Goal: Transaction & Acquisition: Register for event/course

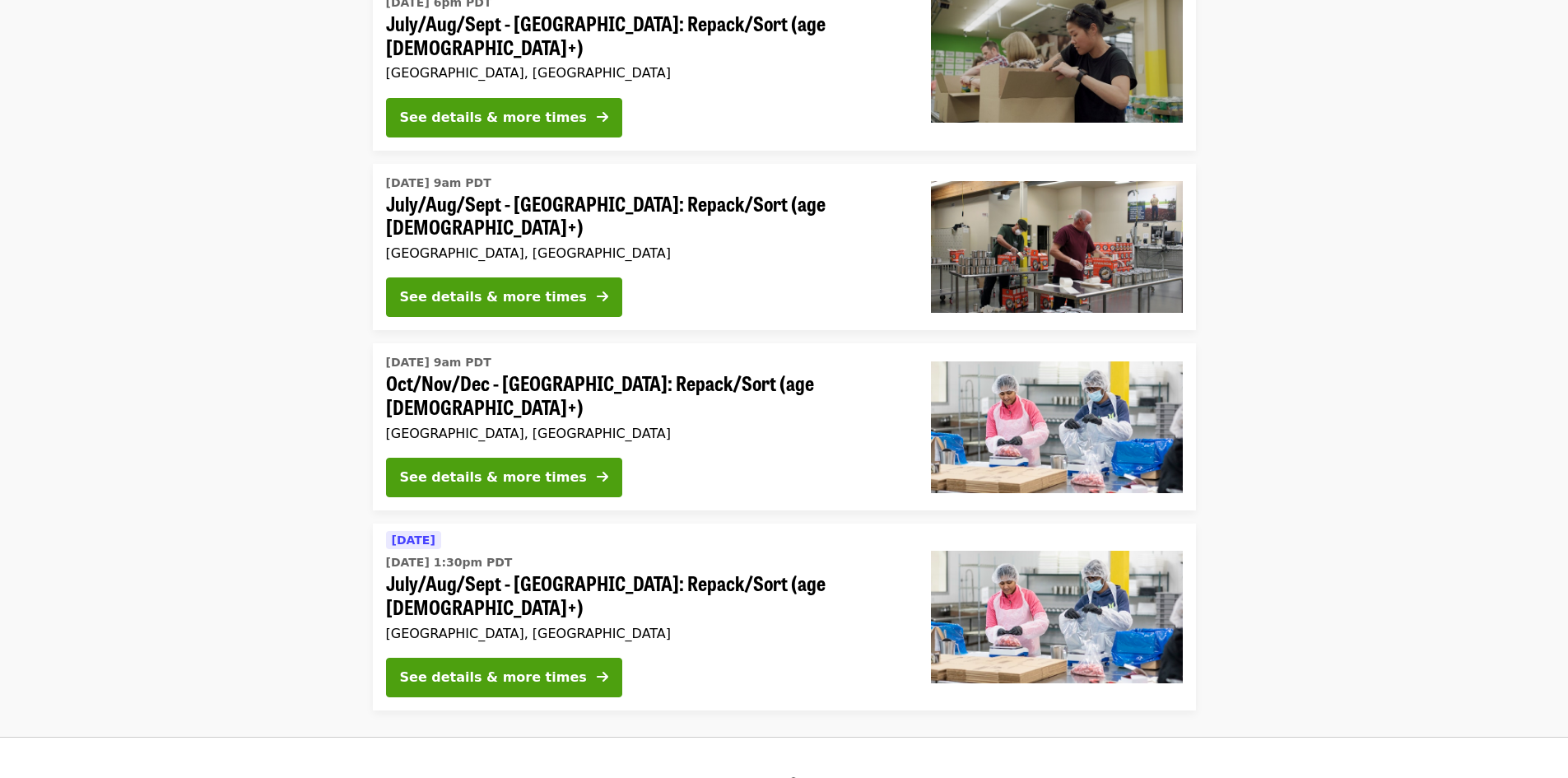
scroll to position [1235, 0]
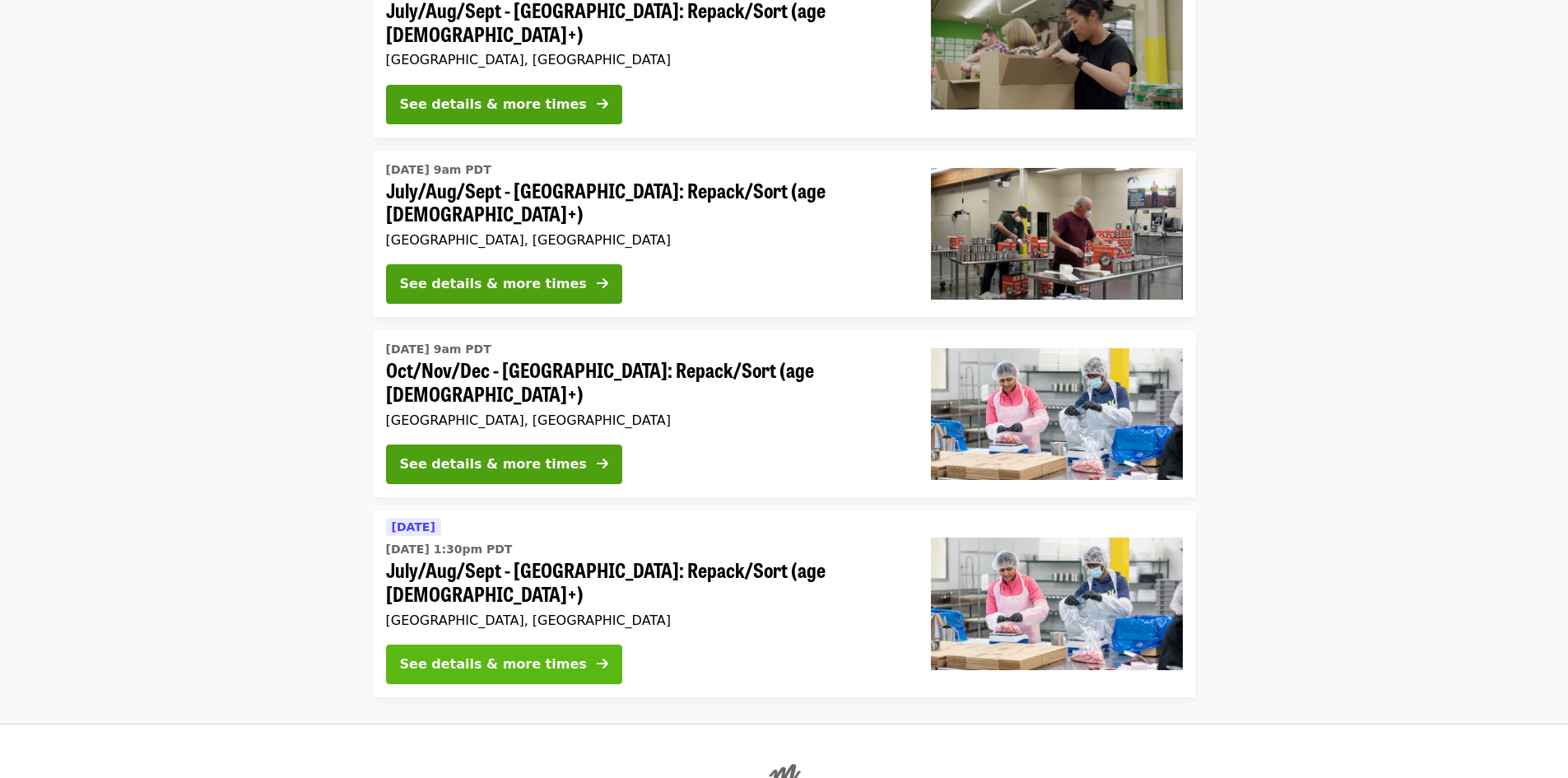
click at [522, 655] on div "See details & more times" at bounding box center [493, 664] width 187 height 20
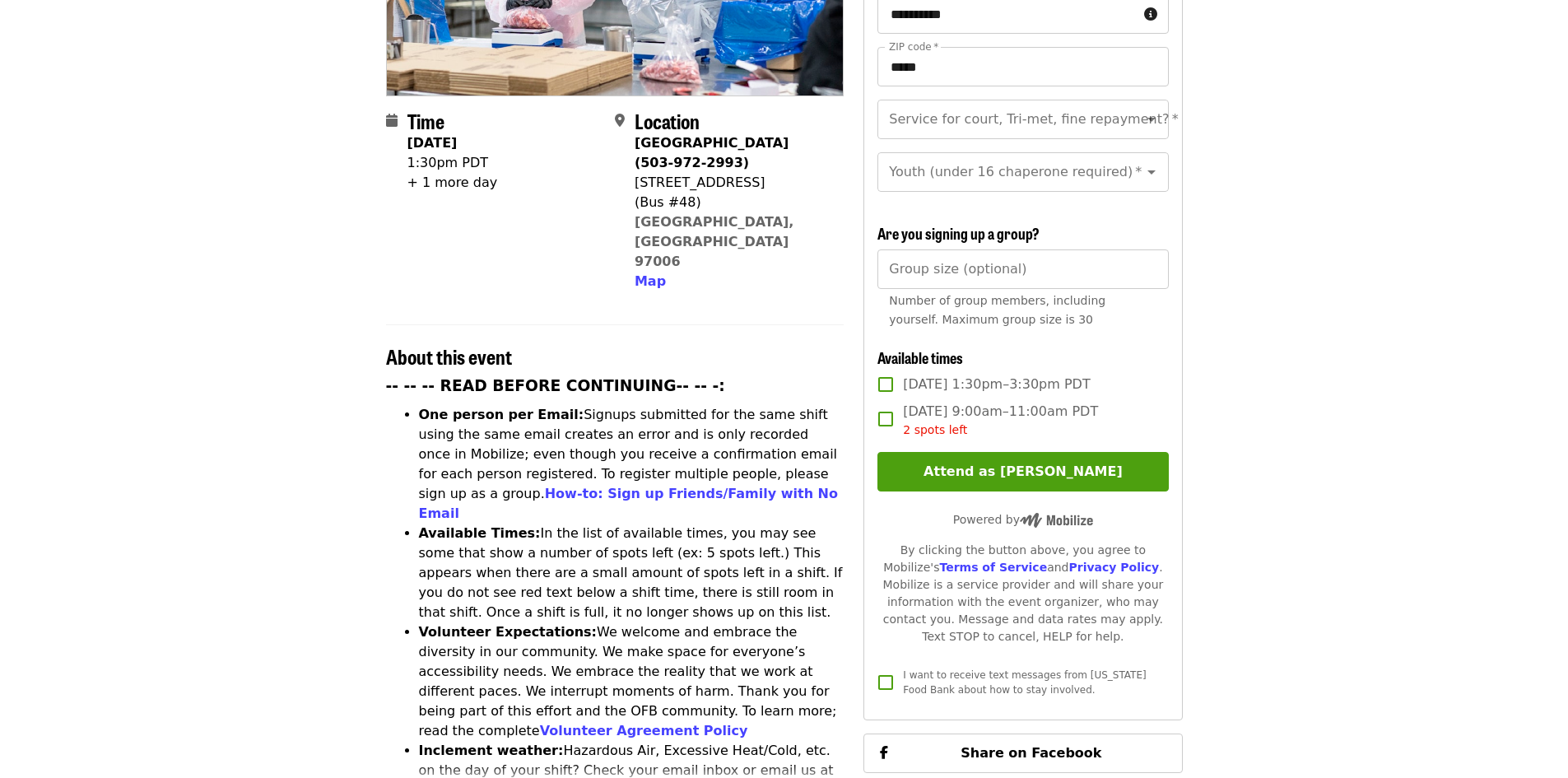
scroll to position [329, 0]
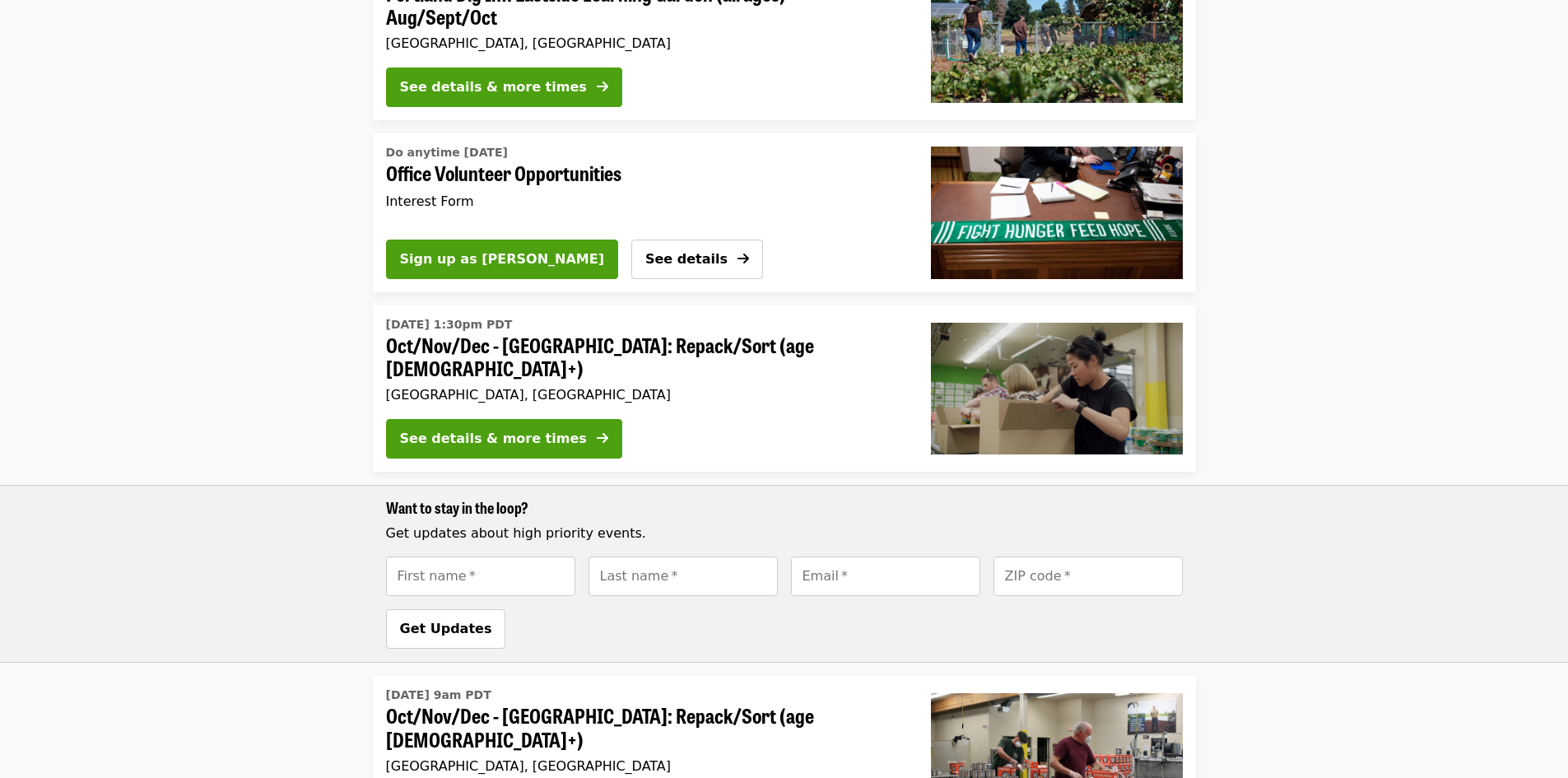
scroll to position [1235, 0]
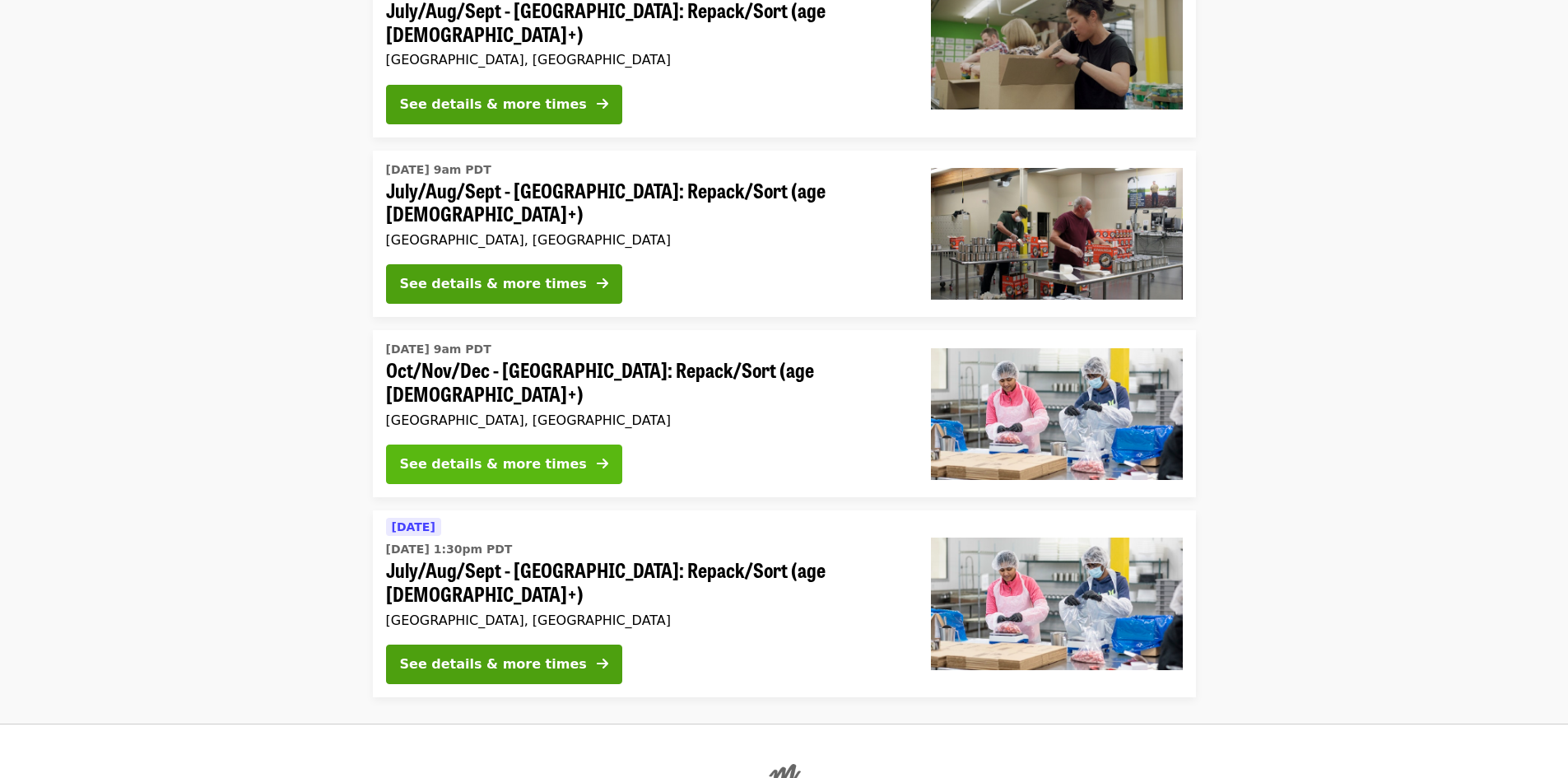
click at [493, 454] on div "See details & more times" at bounding box center [493, 464] width 187 height 20
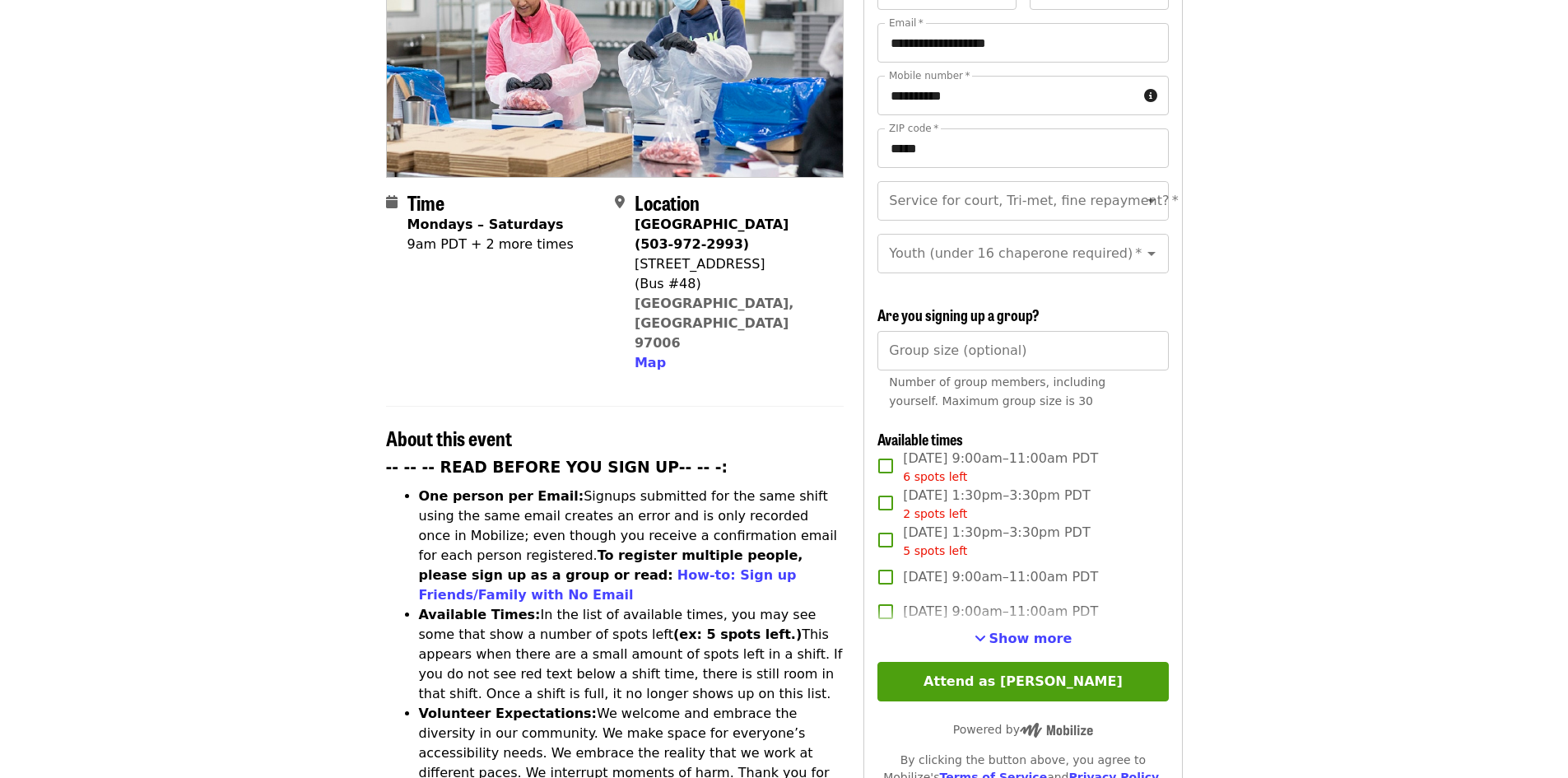
scroll to position [329, 0]
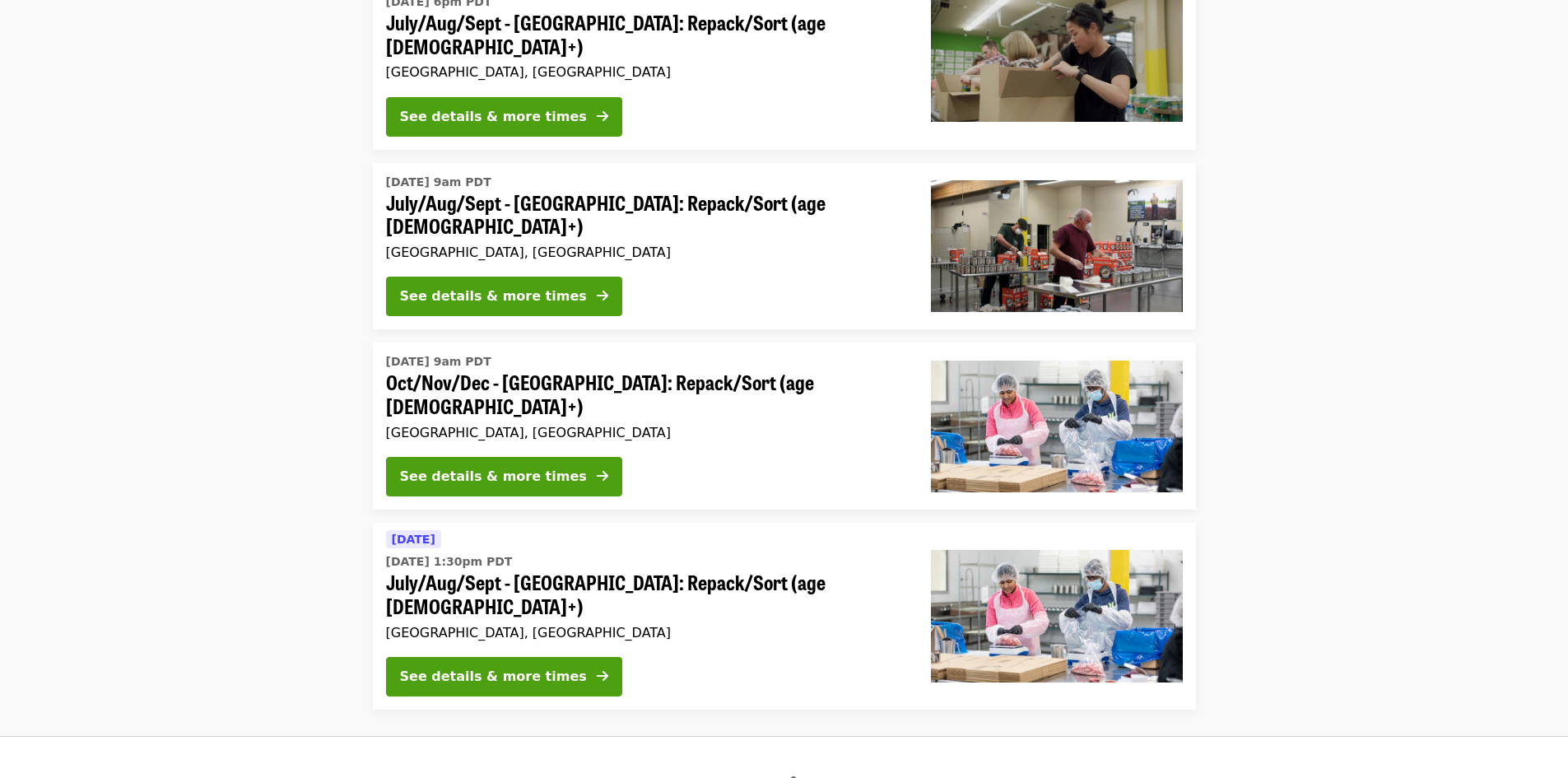
scroll to position [1310, 0]
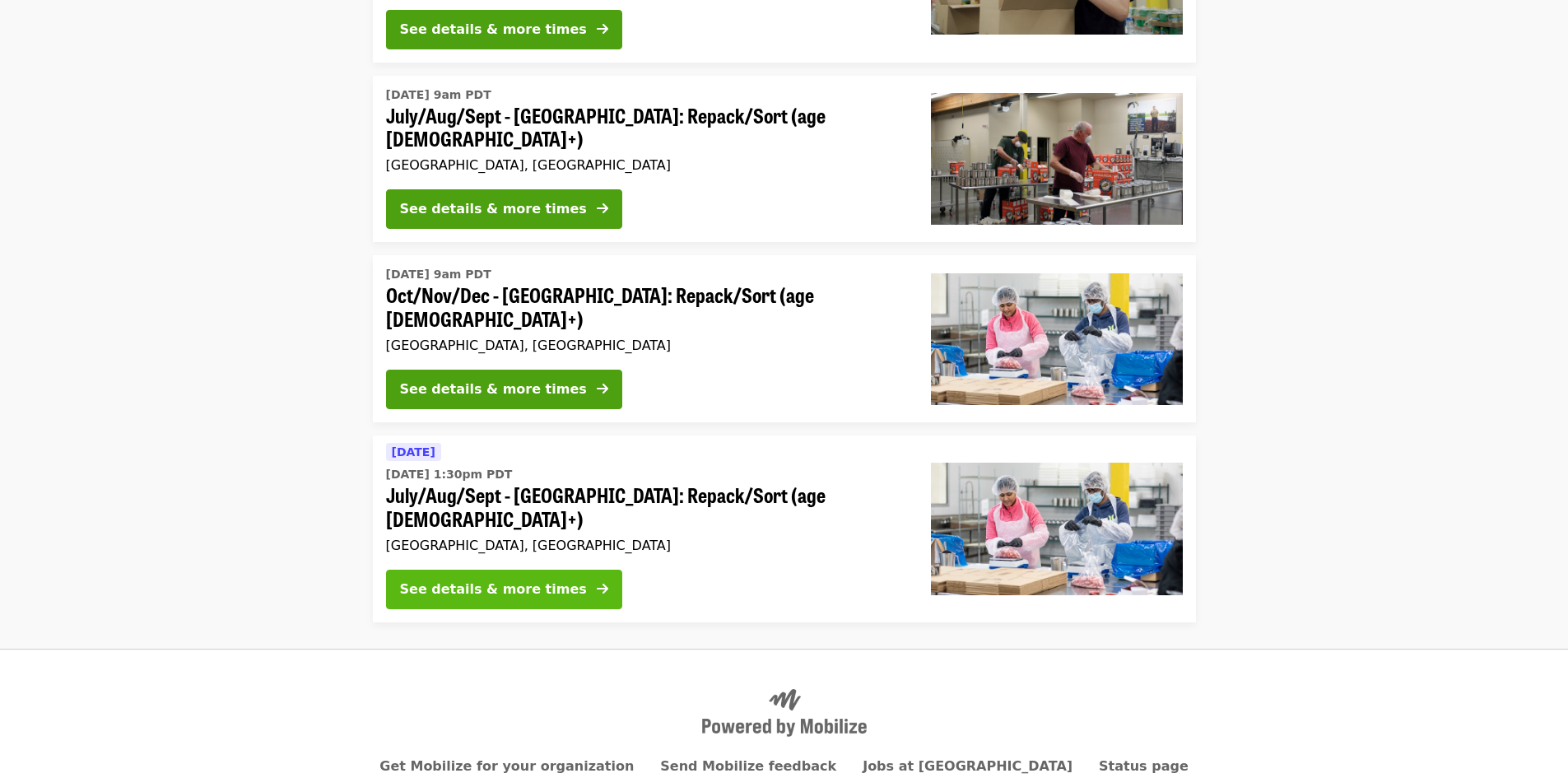
click at [543, 580] on div "See details & more times" at bounding box center [493, 590] width 187 height 20
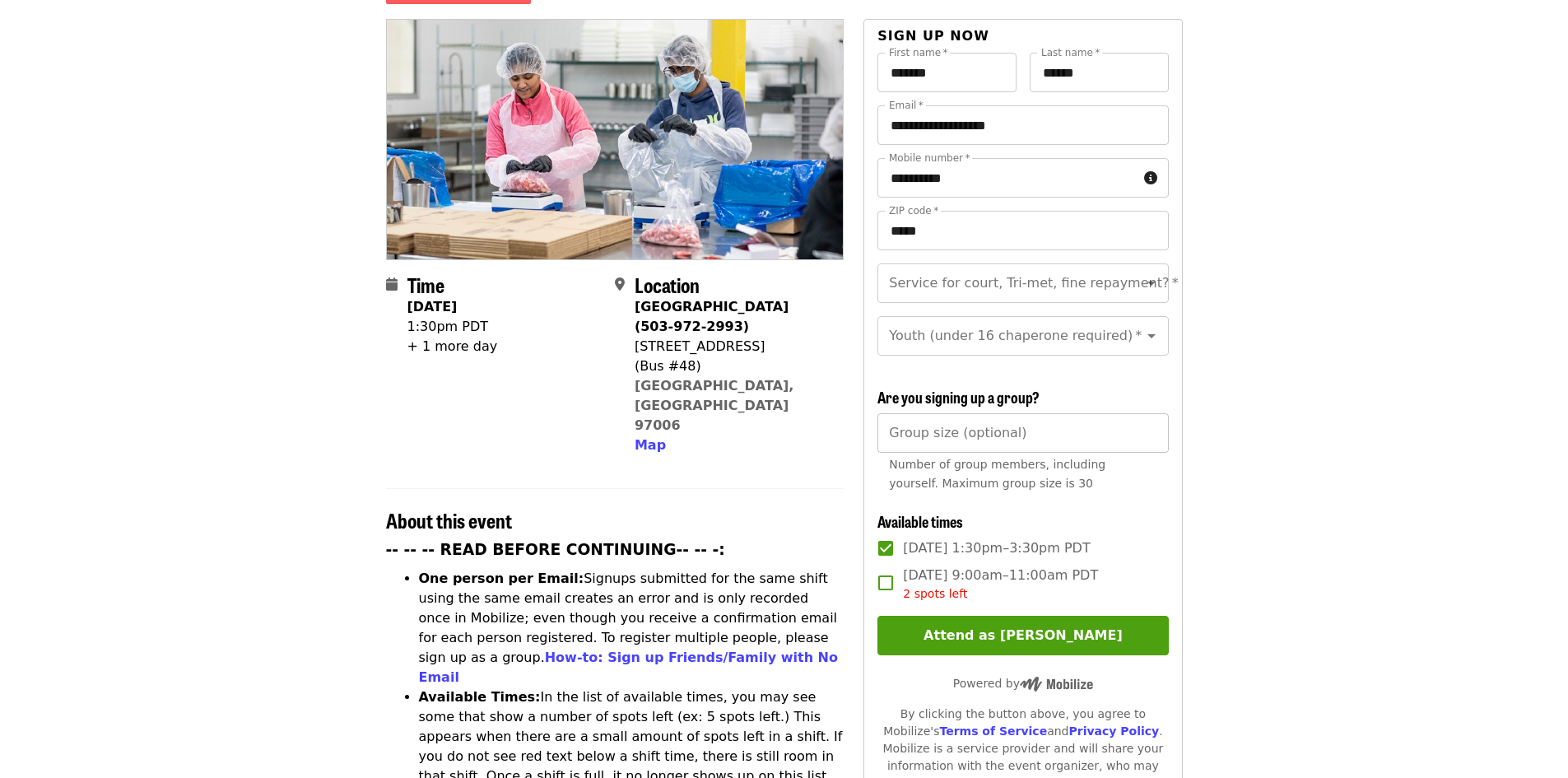
scroll to position [82, 0]
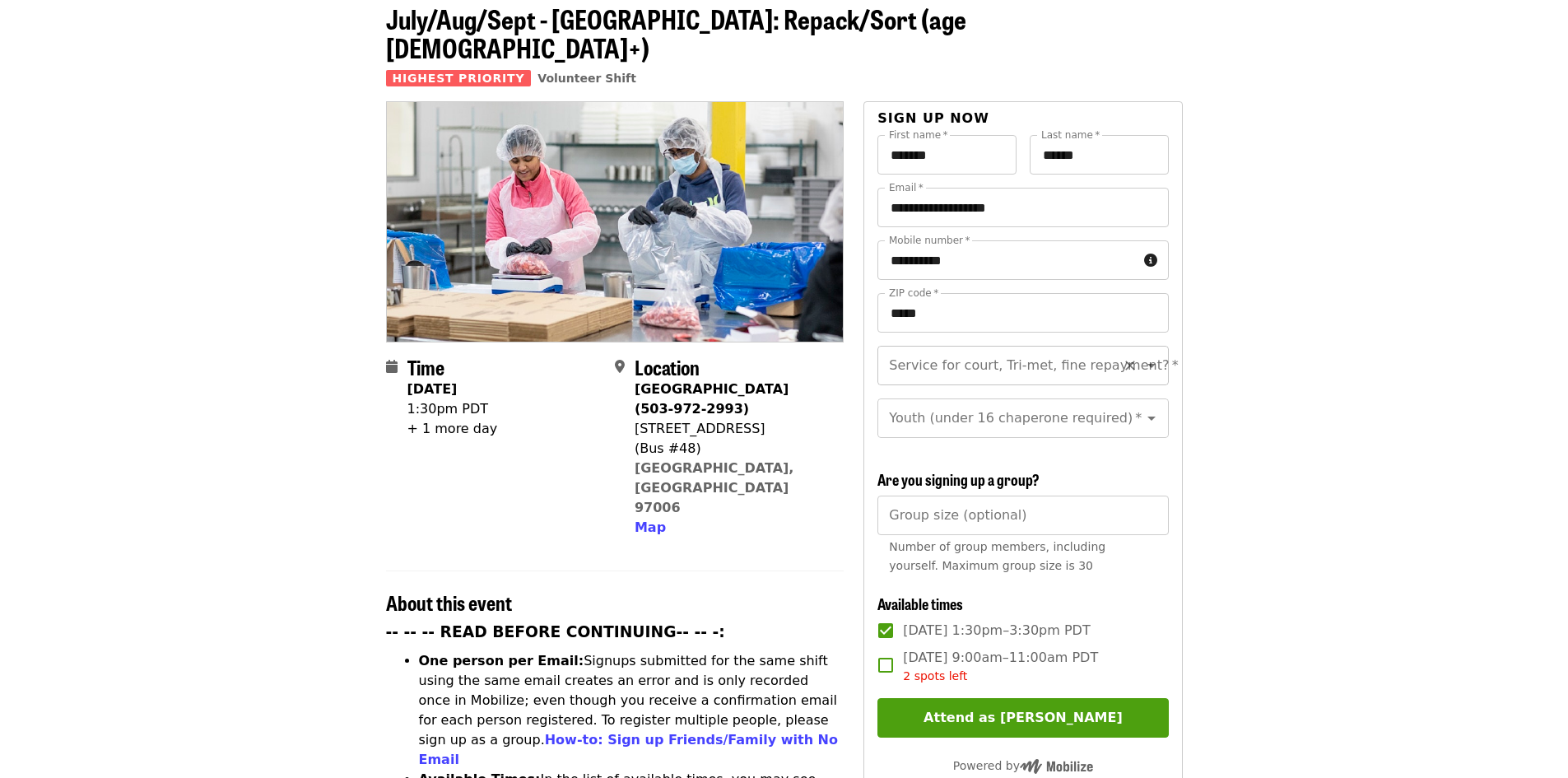
click at [1143, 356] on icon "Open" at bounding box center [1151, 366] width 20 height 20
click at [977, 377] on li "No" at bounding box center [1017, 381] width 278 height 30
type input "**"
click at [1145, 408] on icon "Open" at bounding box center [1151, 418] width 20 height 20
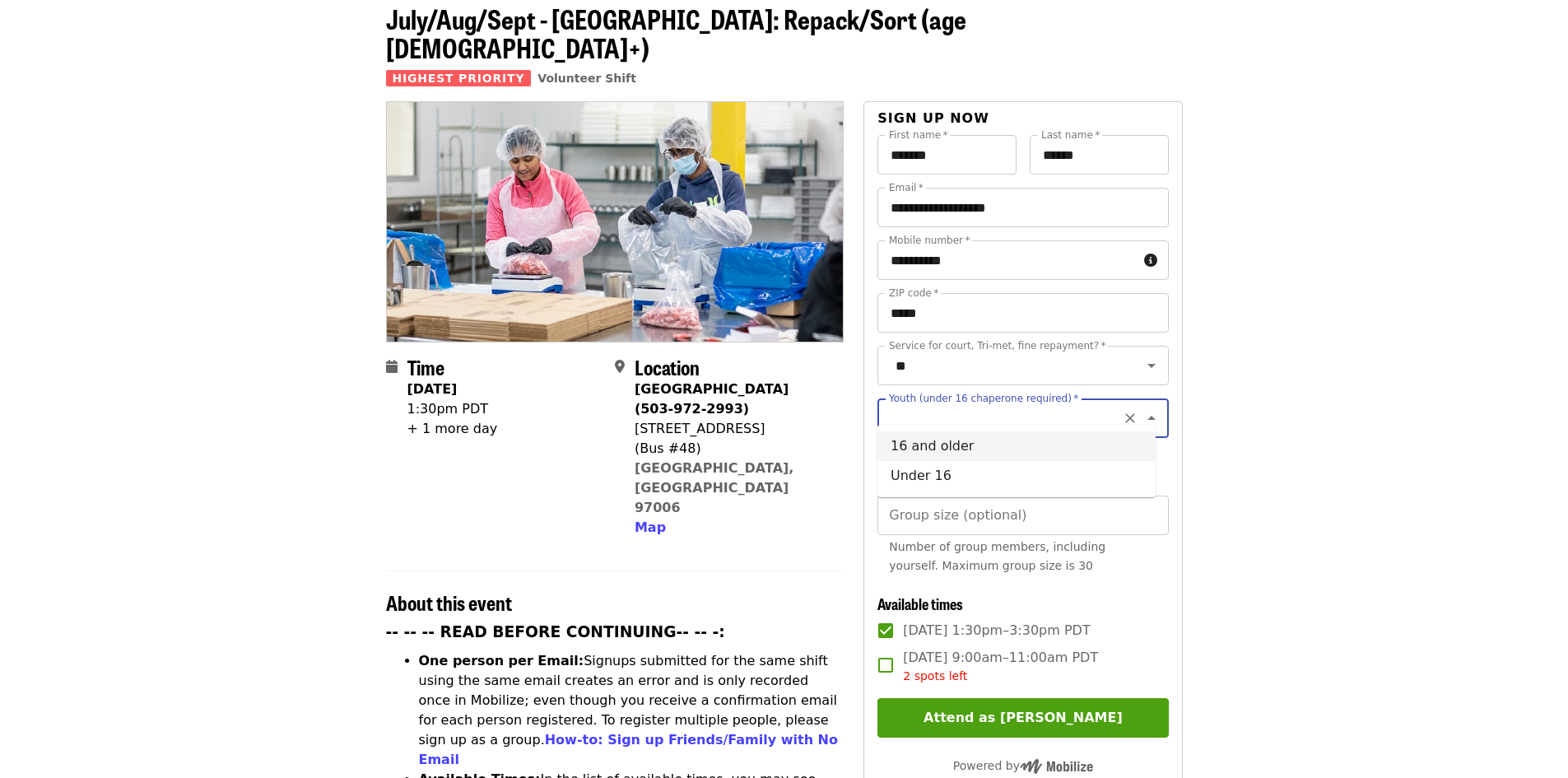
click at [926, 445] on li "16 and older" at bounding box center [1017, 446] width 278 height 30
type input "**********"
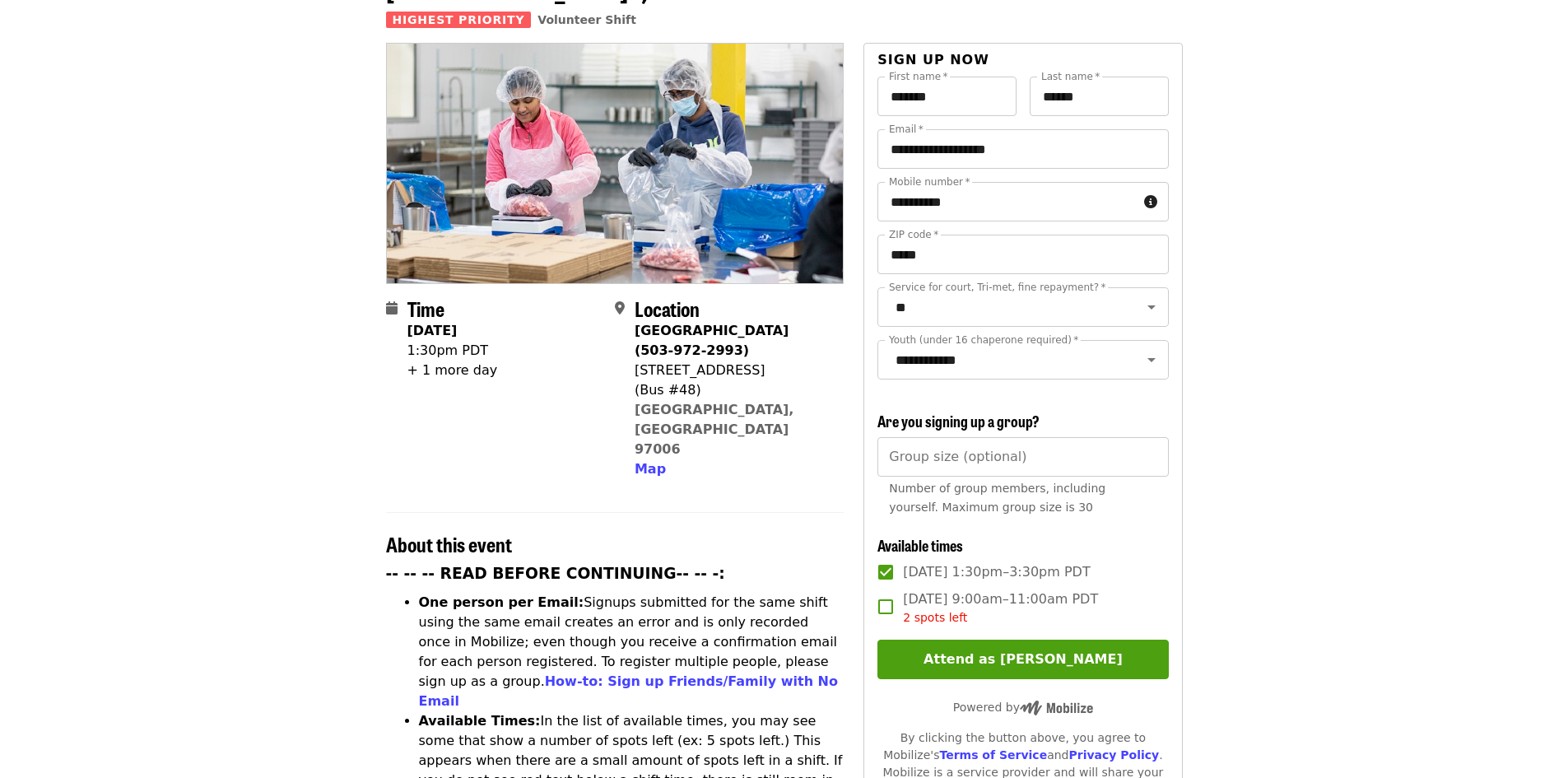
scroll to position [247, 0]
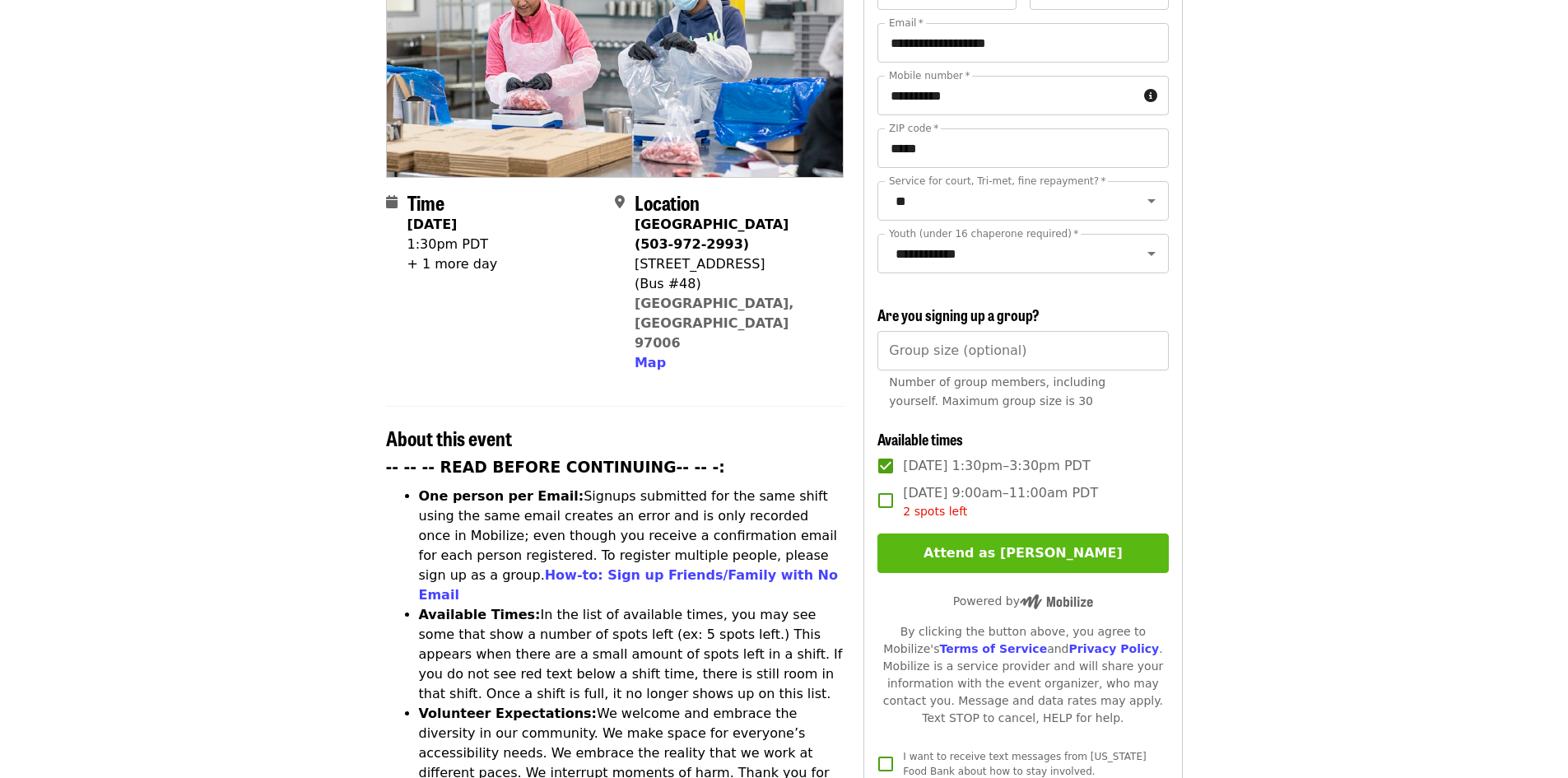
click at [1049, 541] on button "Attend as [PERSON_NAME]" at bounding box center [1023, 553] width 291 height 40
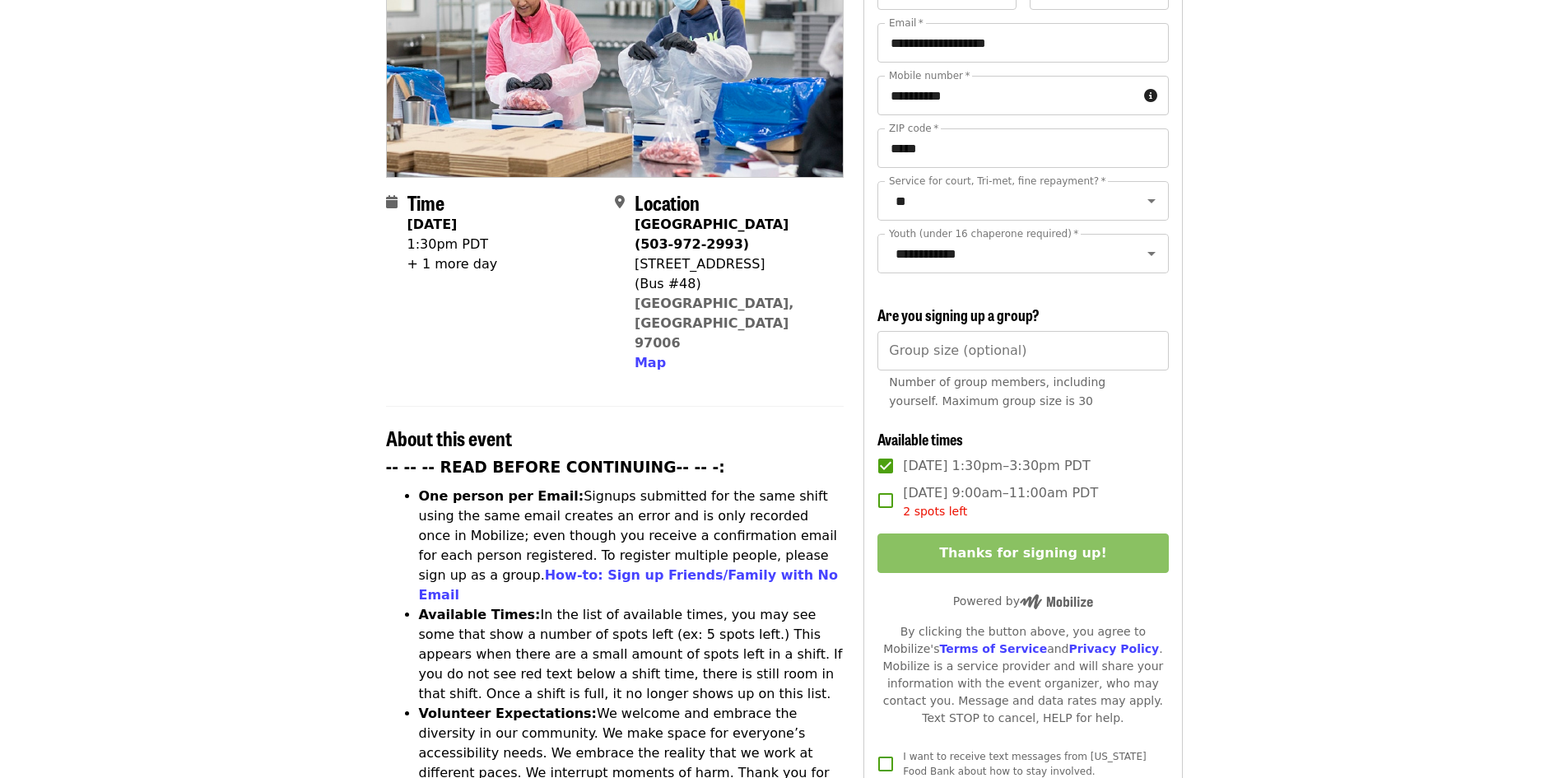
scroll to position [0, 0]
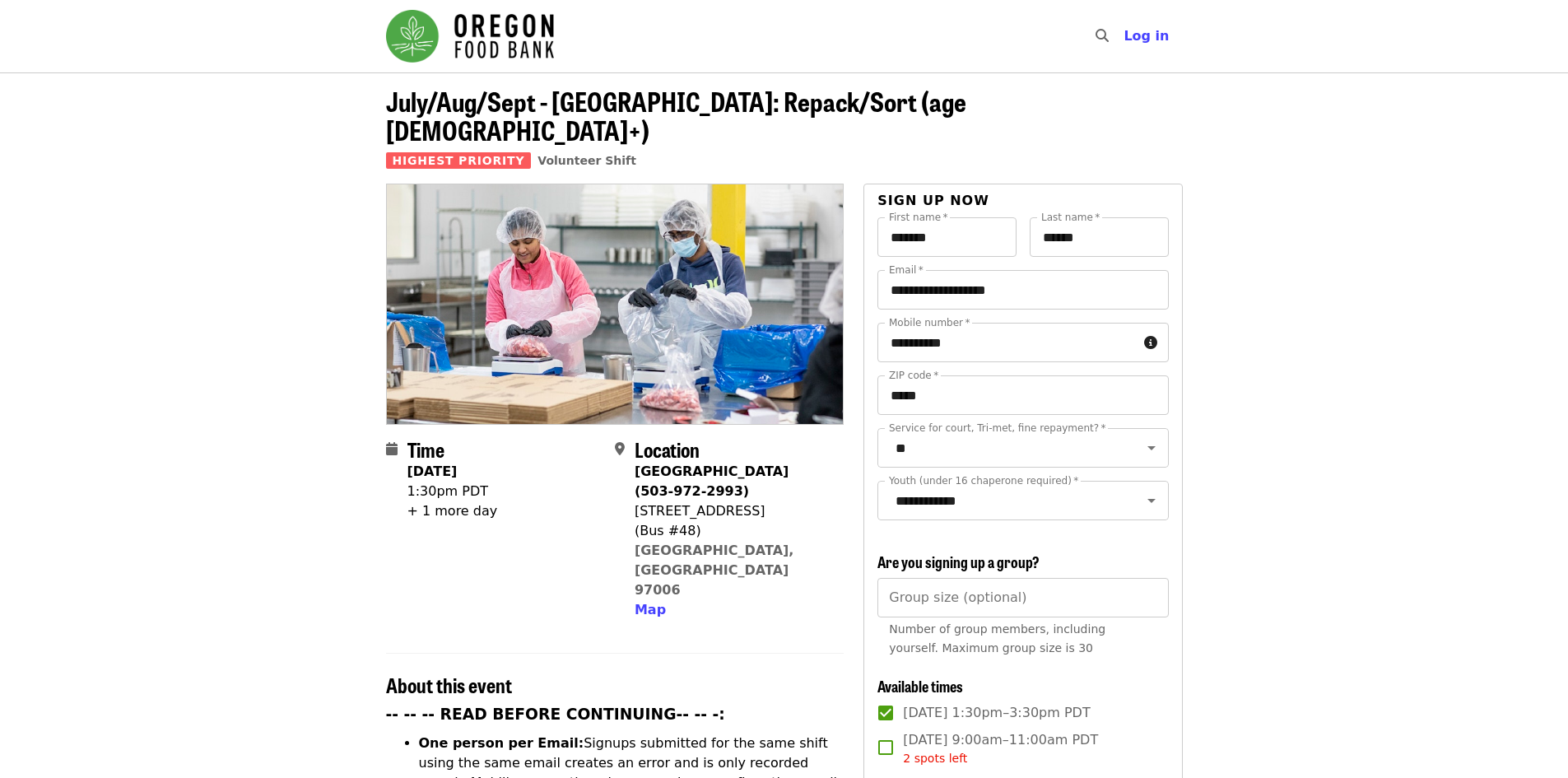
scroll to position [1310, 0]
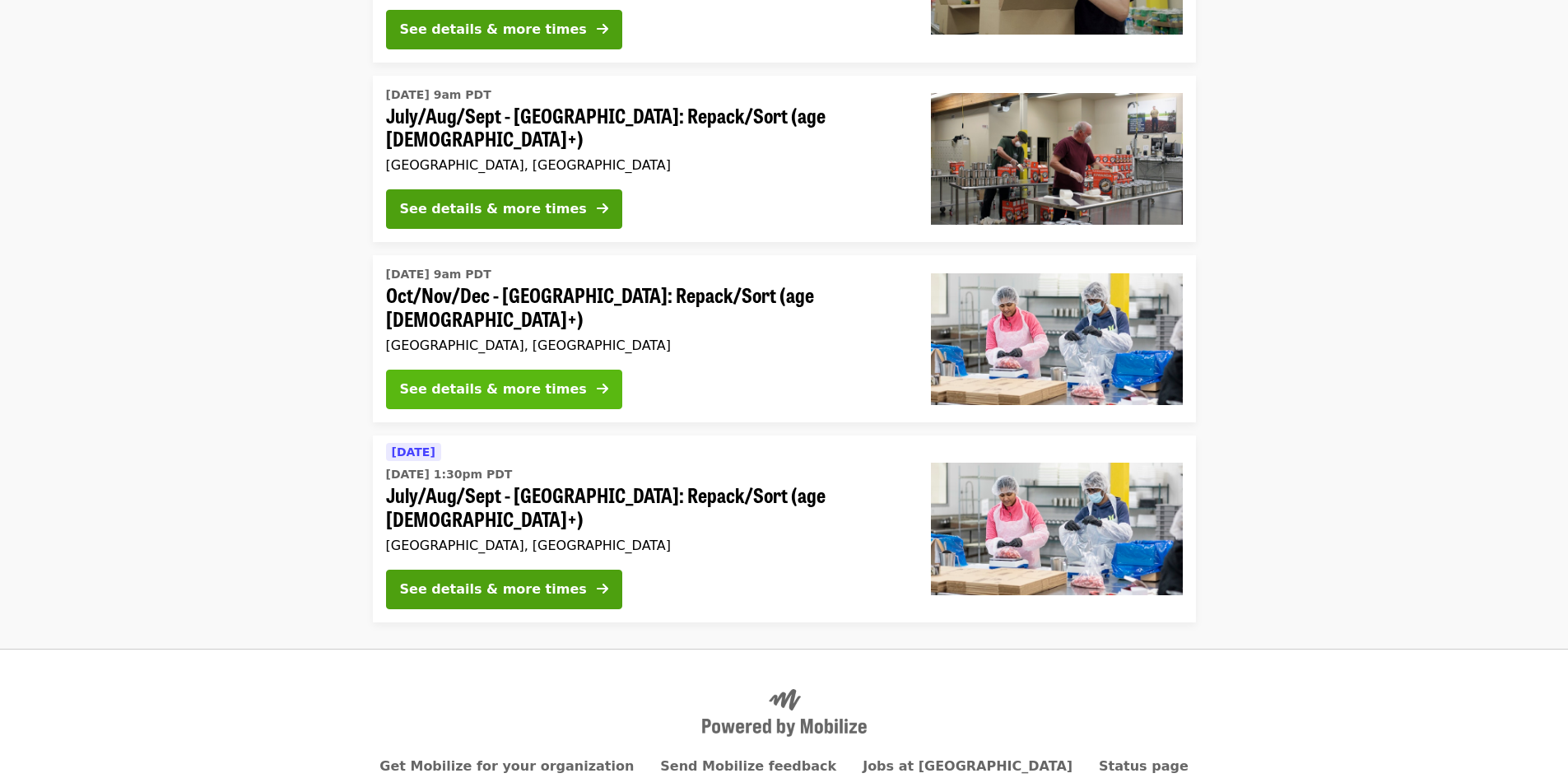
click at [466, 379] on div "See details & more times" at bounding box center [493, 389] width 187 height 20
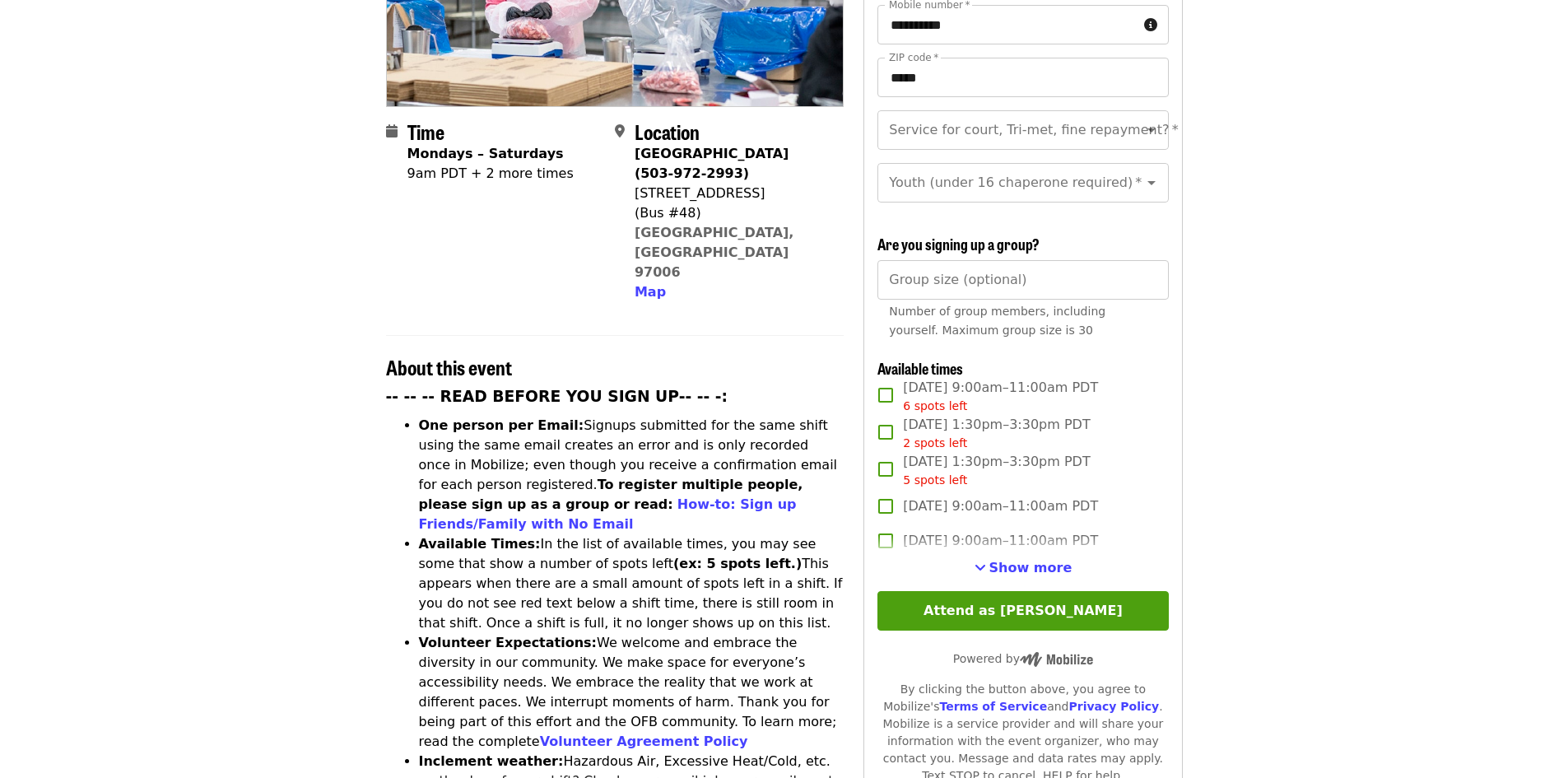
scroll to position [329, 0]
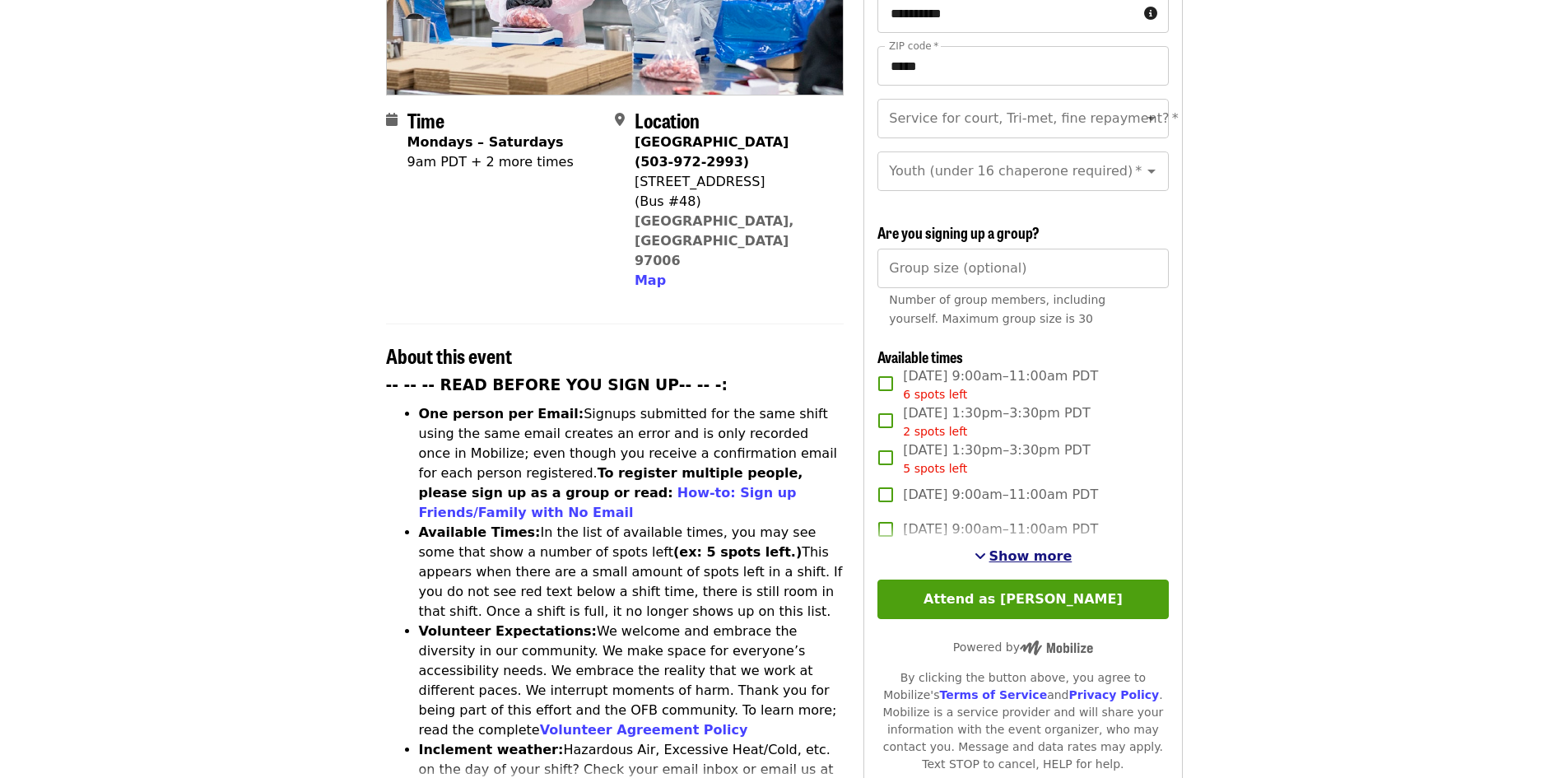
click at [1019, 557] on span "Show more" at bounding box center [1031, 557] width 83 height 16
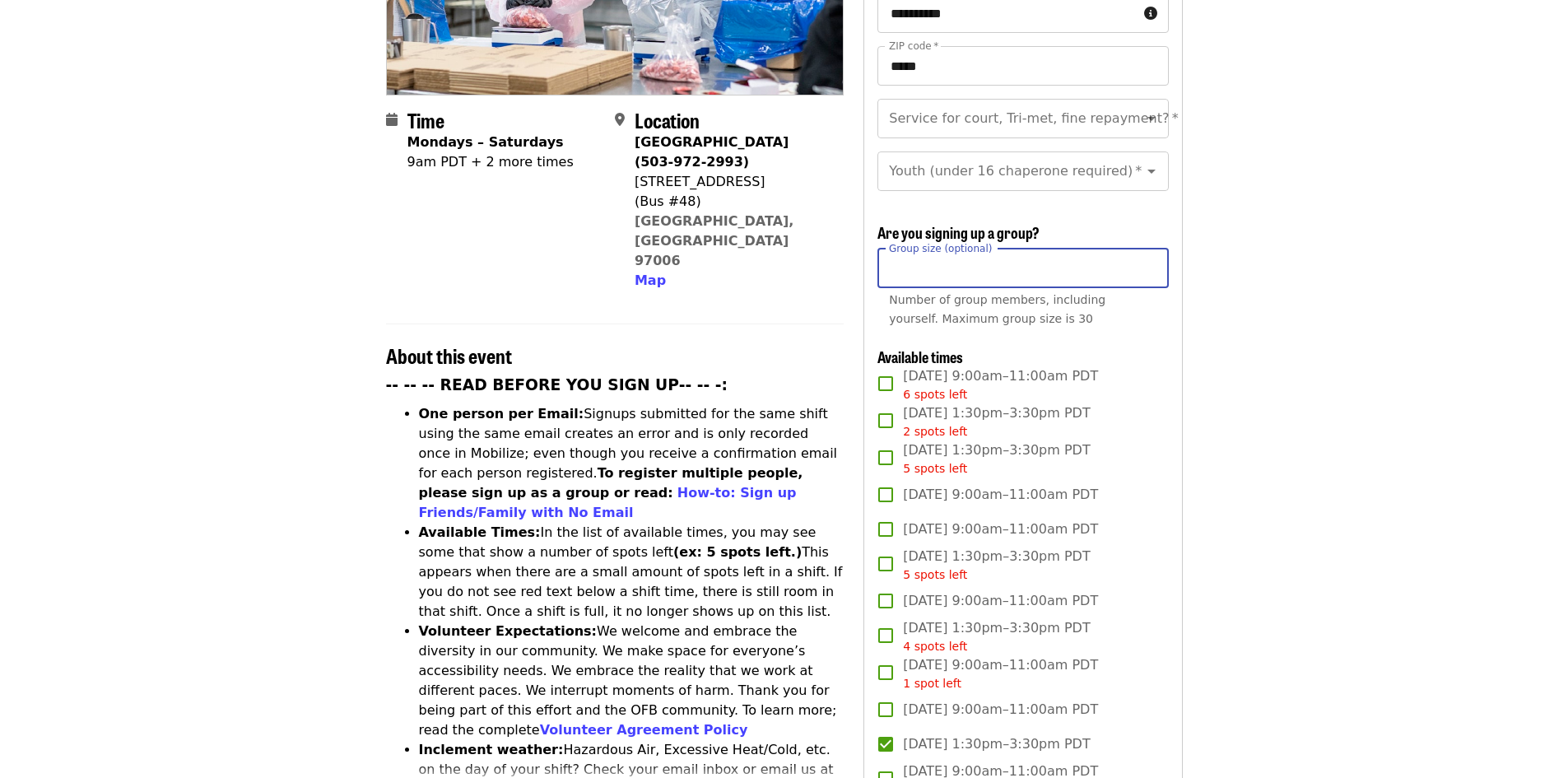
click at [1025, 263] on input "Group size (optional)" at bounding box center [1023, 268] width 291 height 40
type input "*"
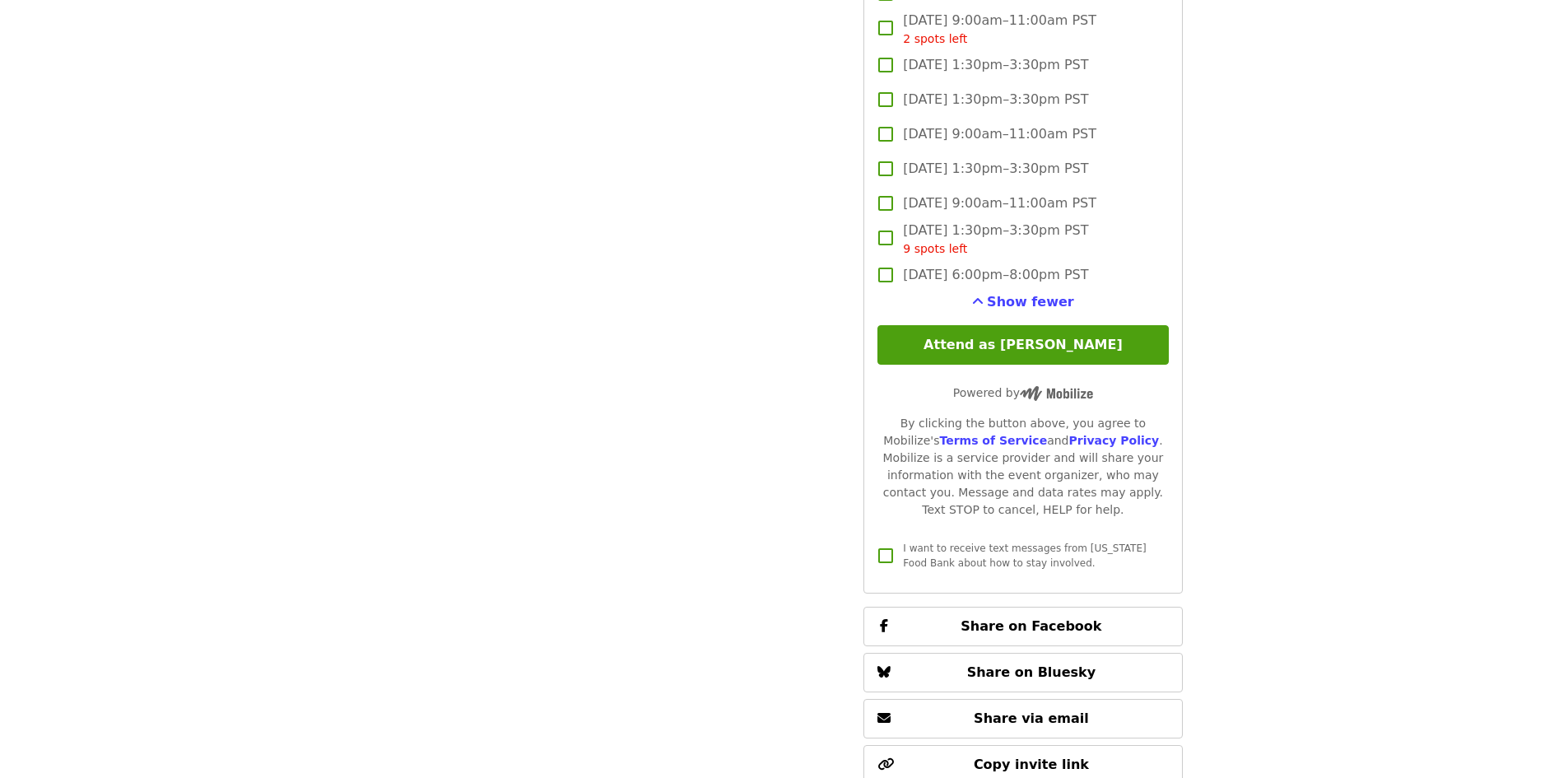
scroll to position [3046, 0]
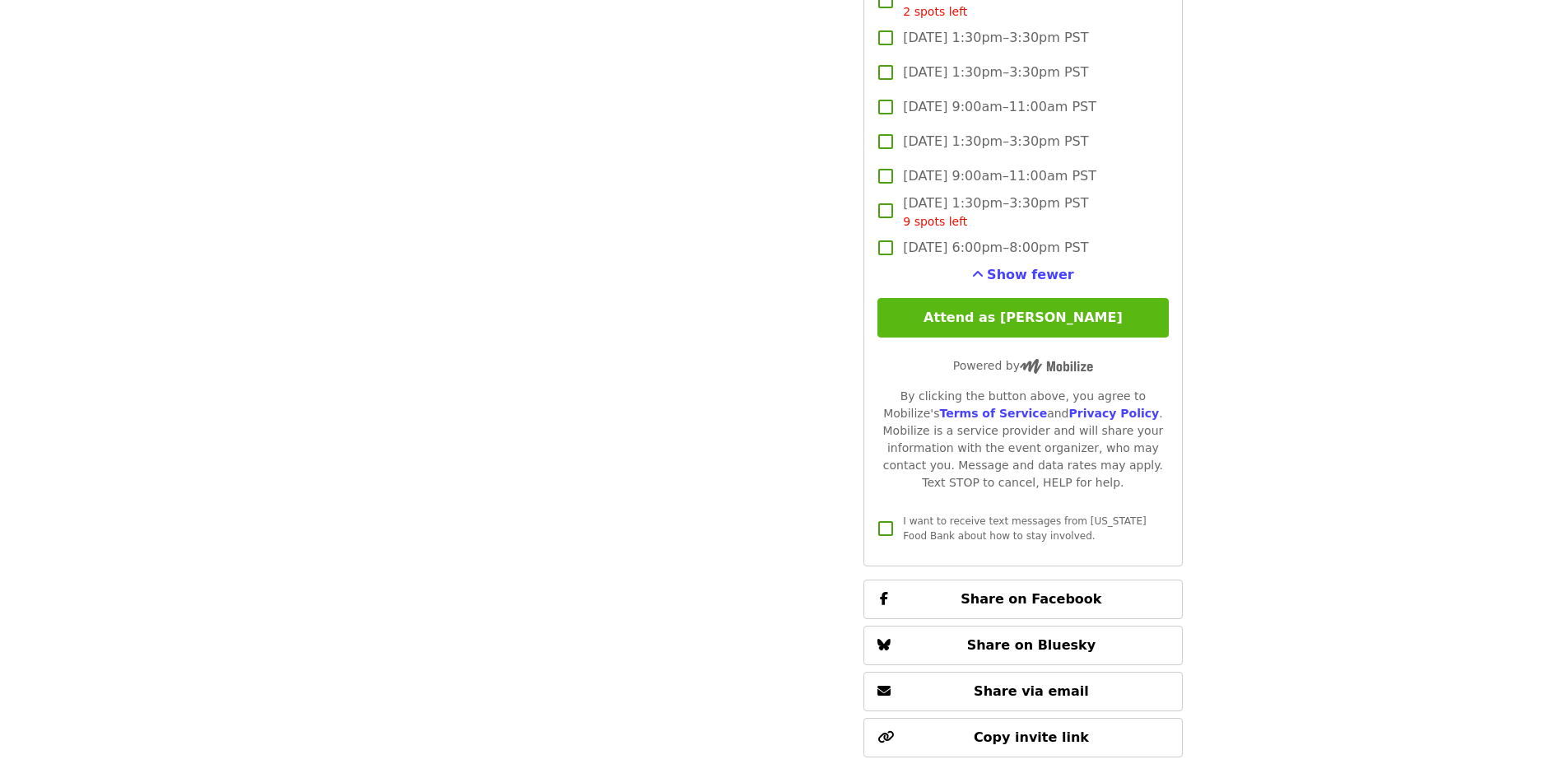
click at [1022, 311] on button "Attend as [PERSON_NAME]" at bounding box center [1023, 318] width 291 height 40
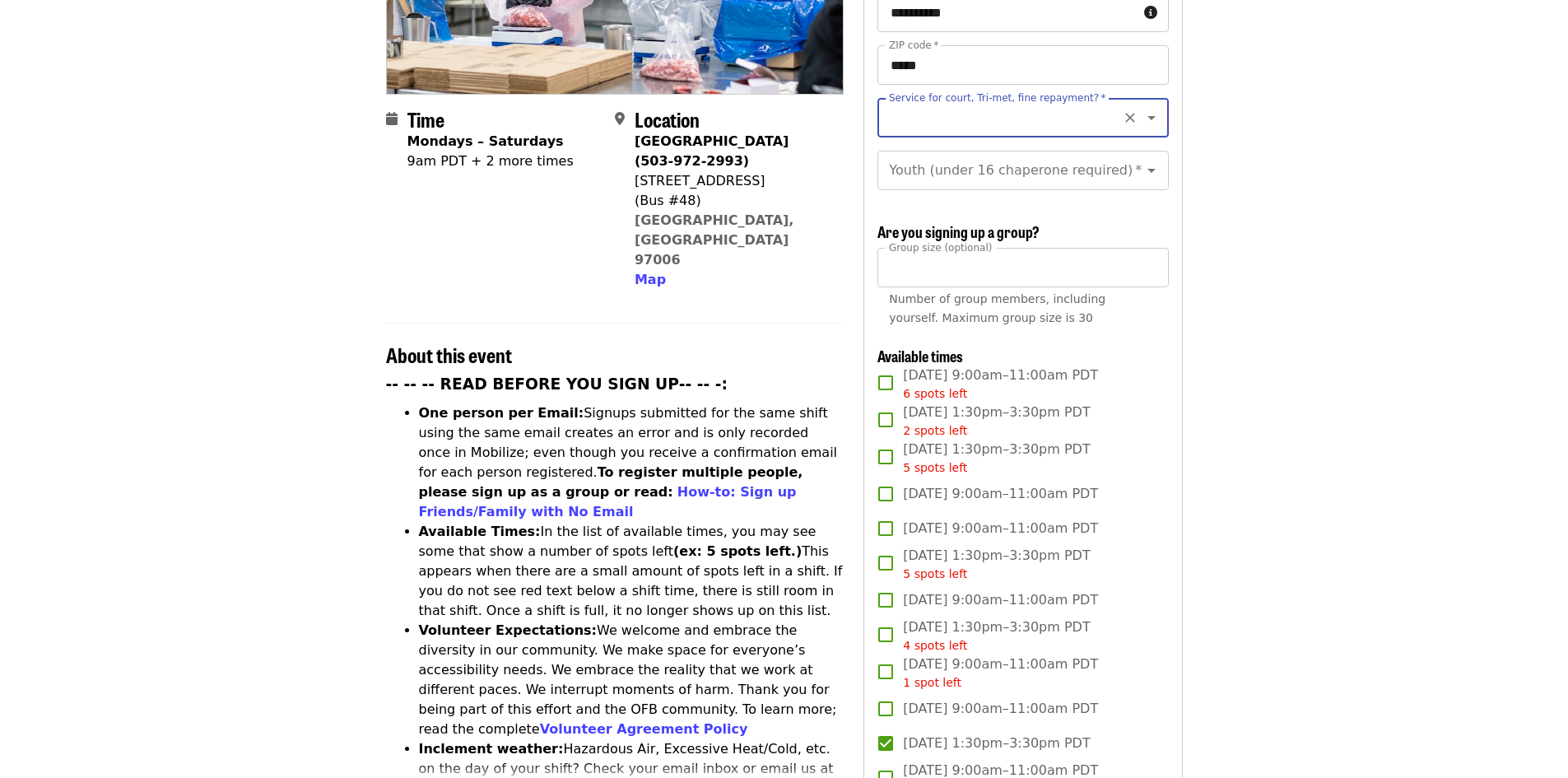
scroll to position [239, 0]
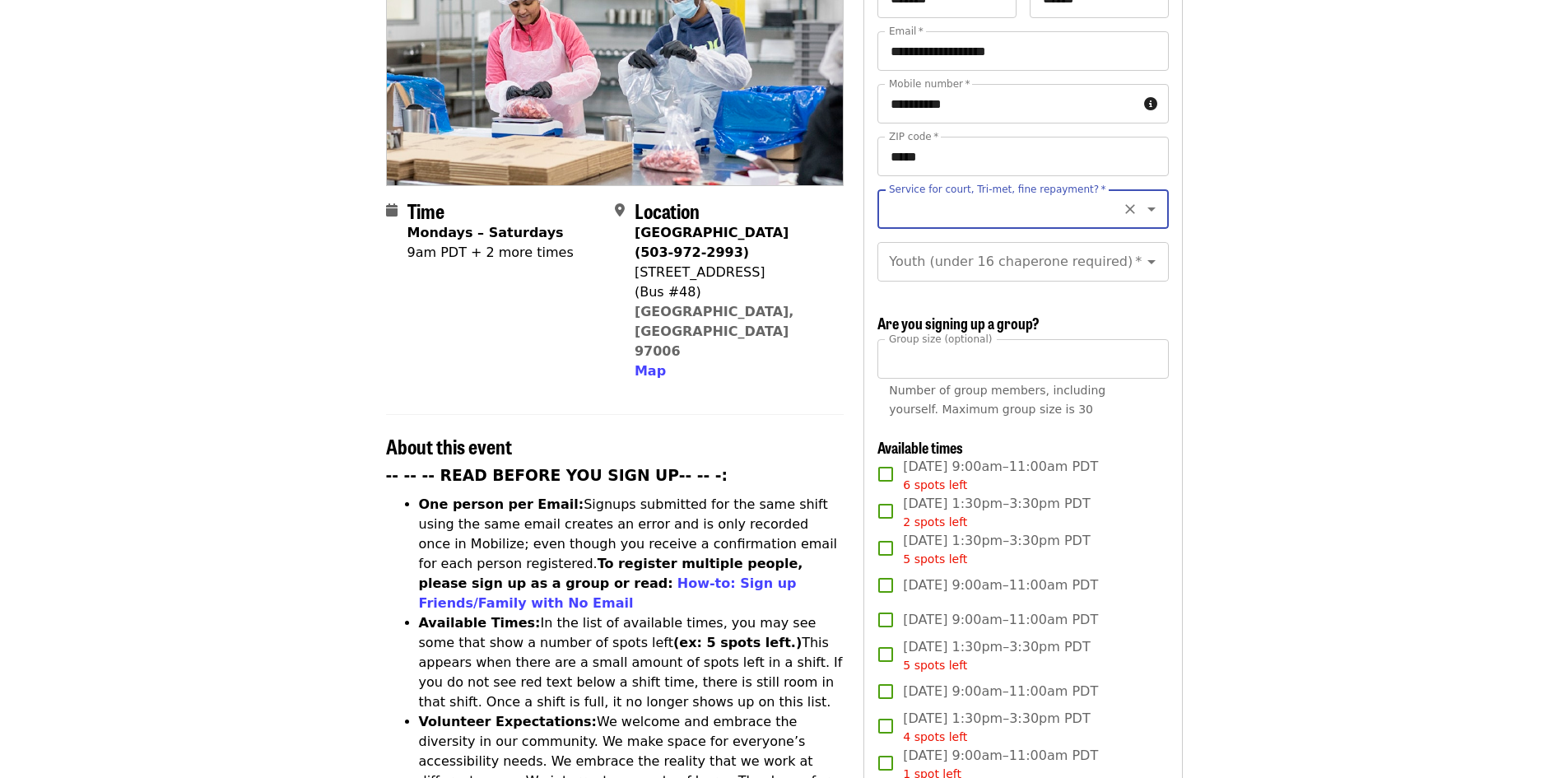
click at [1142, 199] on icon "Open" at bounding box center [1151, 208] width 20 height 20
click at [895, 226] on li "No" at bounding box center [1017, 225] width 278 height 30
type input "**"
click at [1145, 252] on icon "Open" at bounding box center [1151, 261] width 20 height 20
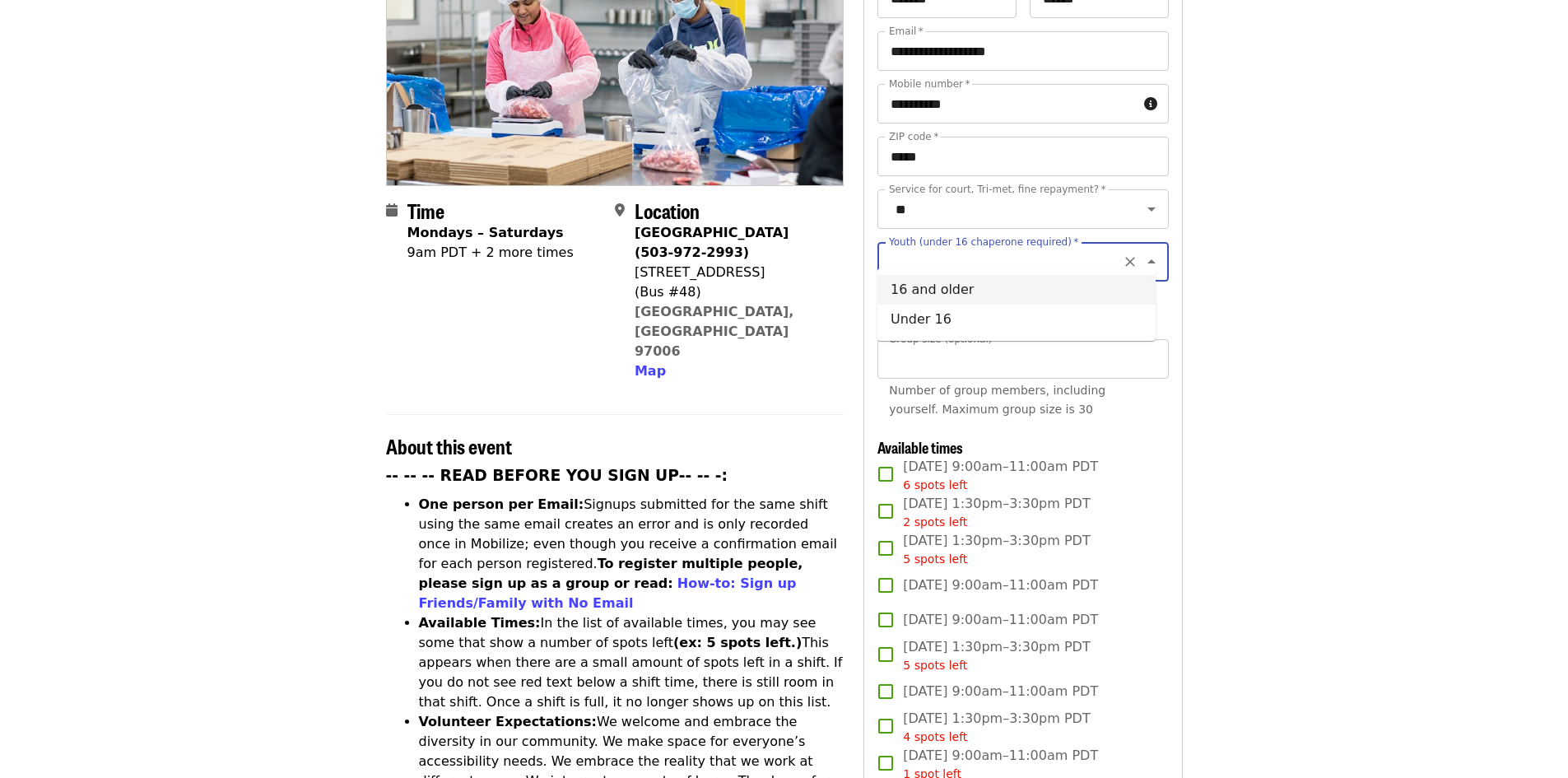
click at [948, 286] on li "16 and older" at bounding box center [1017, 290] width 278 height 30
type input "**********"
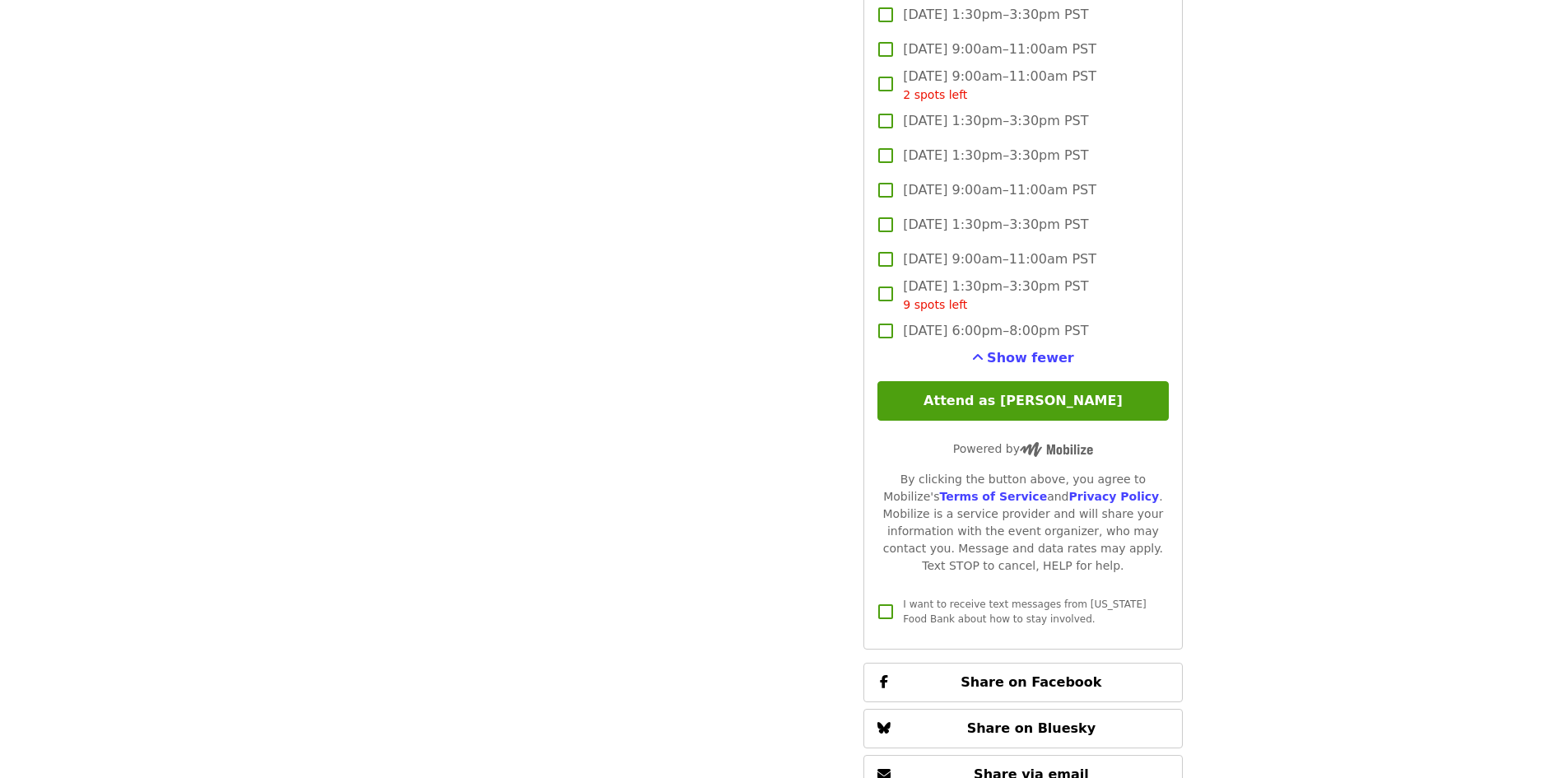
scroll to position [3038, 0]
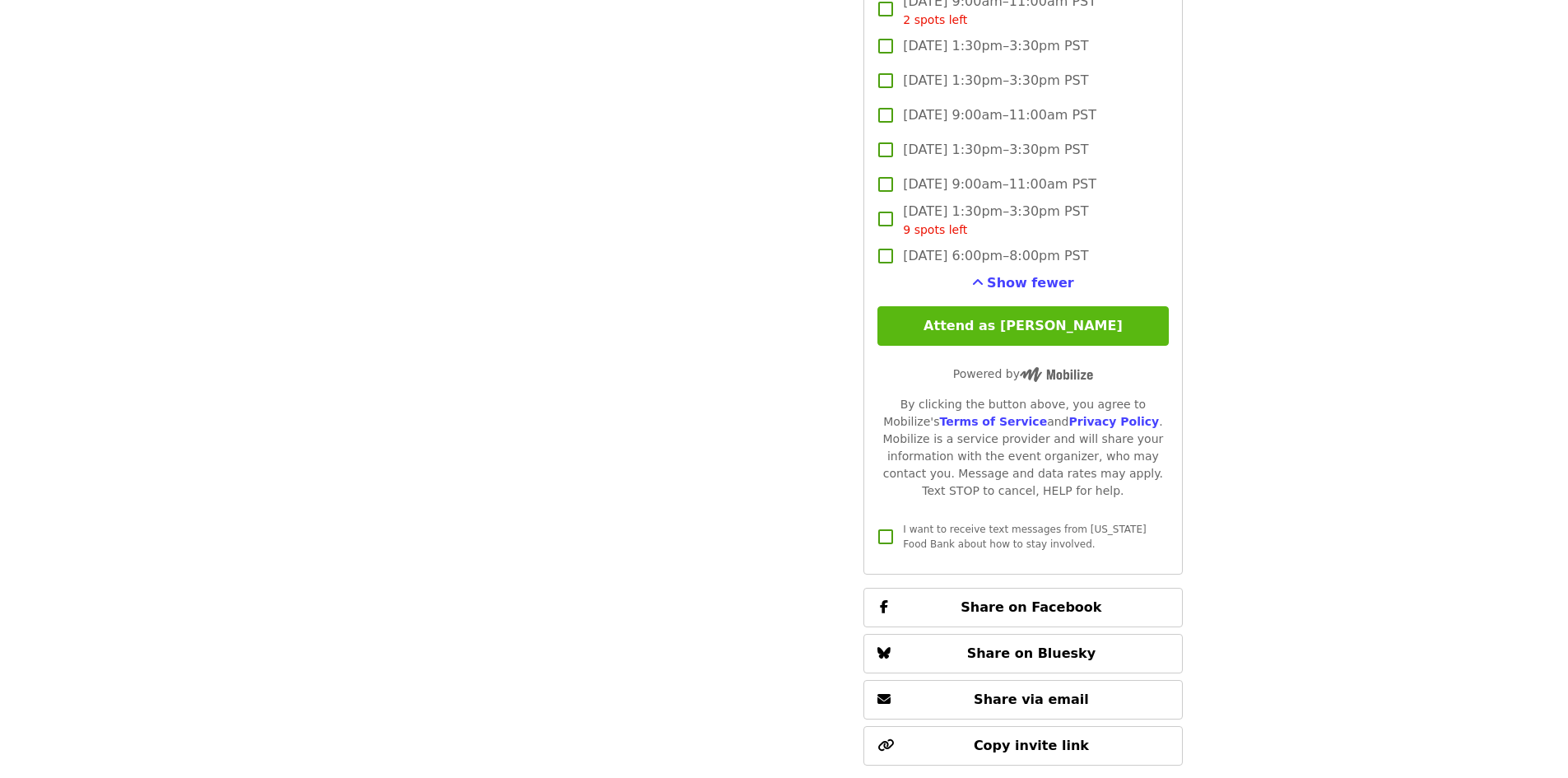
click at [1070, 318] on button "Attend as [PERSON_NAME]" at bounding box center [1023, 326] width 291 height 40
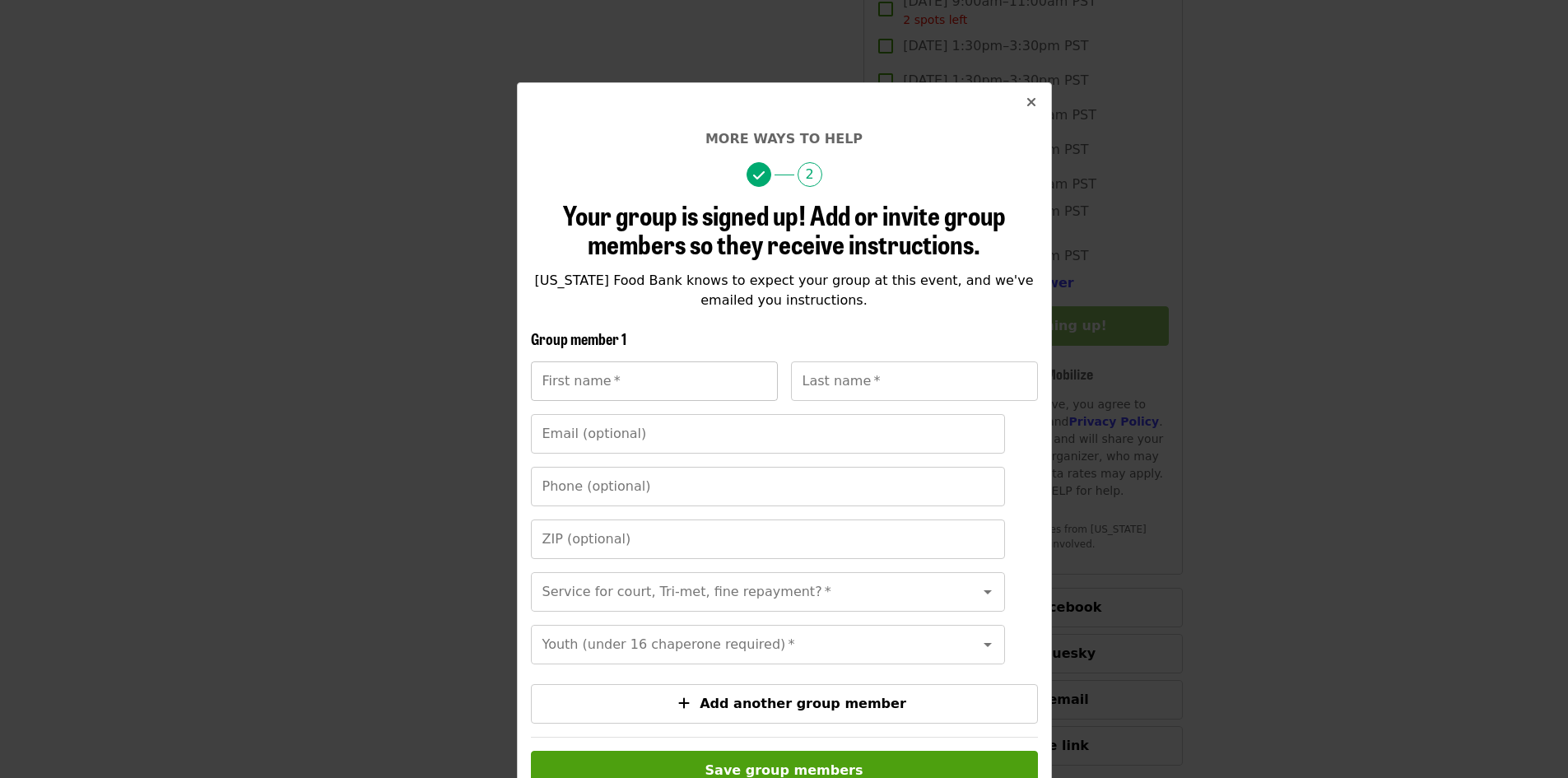
click at [609, 380] on input "First name   *" at bounding box center [655, 381] width 247 height 40
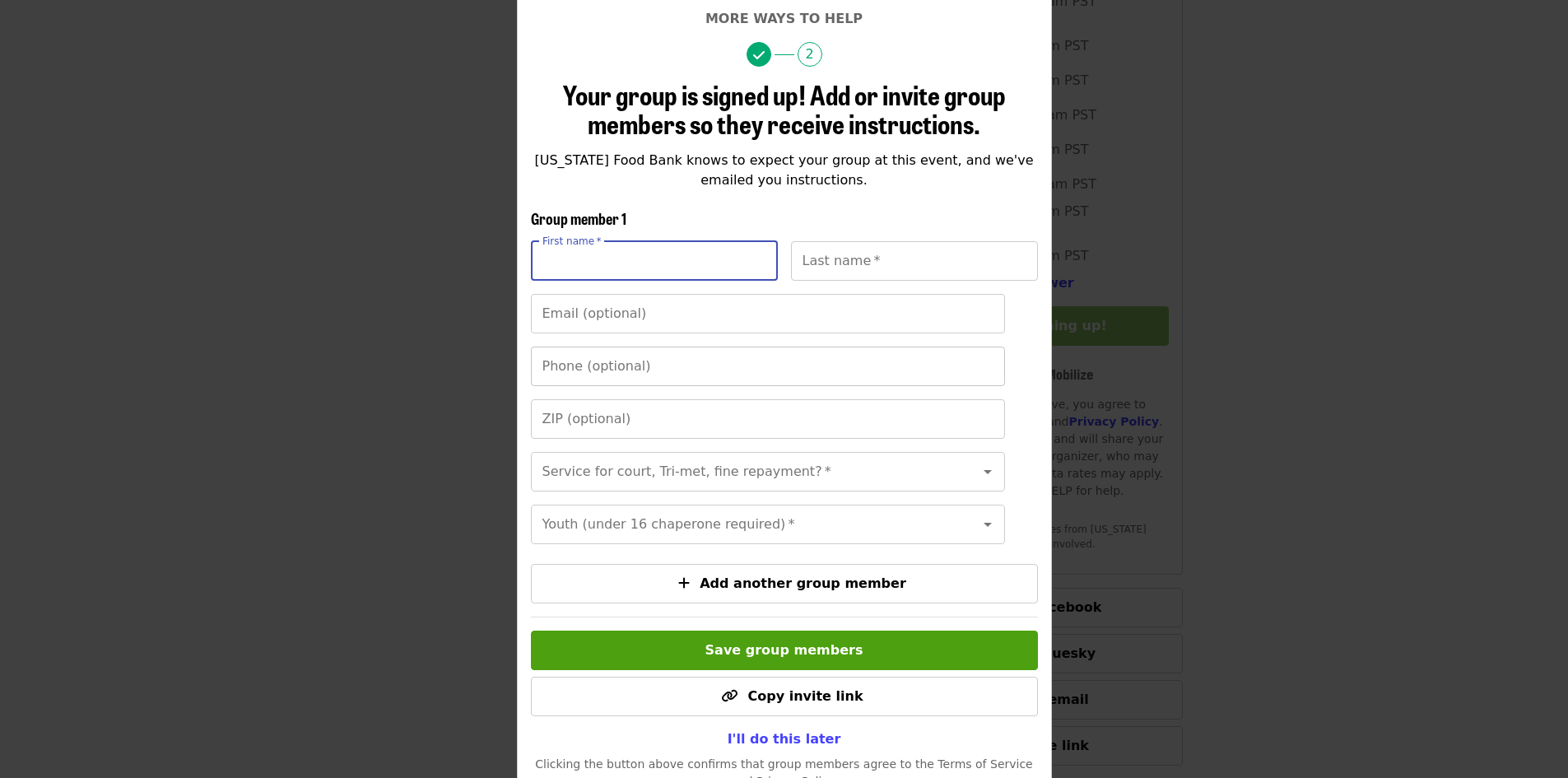
scroll to position [40, 0]
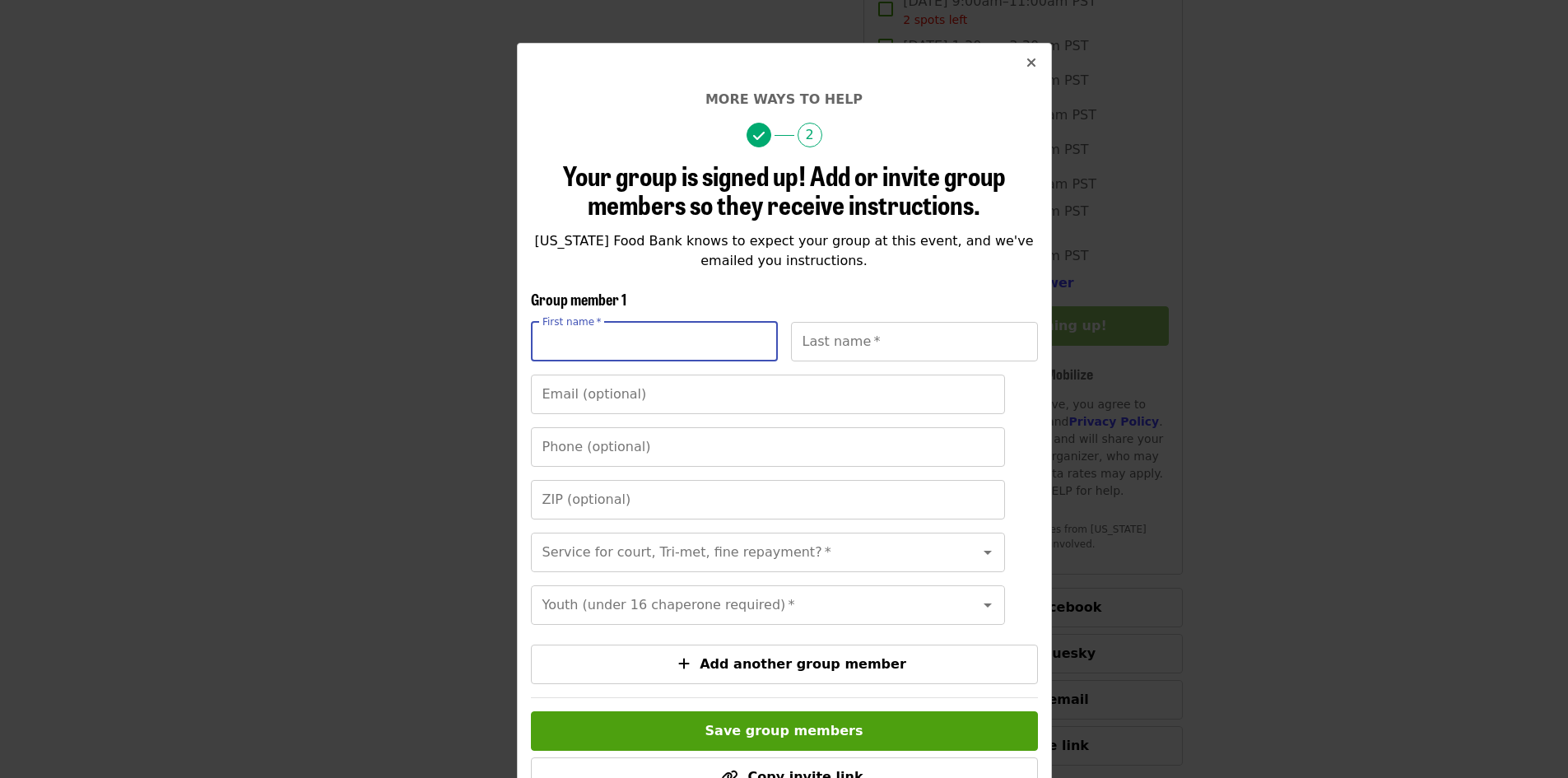
click at [601, 340] on input "First name   *" at bounding box center [655, 342] width 247 height 40
type input "*******"
click at [911, 332] on input "Last name   *" at bounding box center [914, 342] width 247 height 40
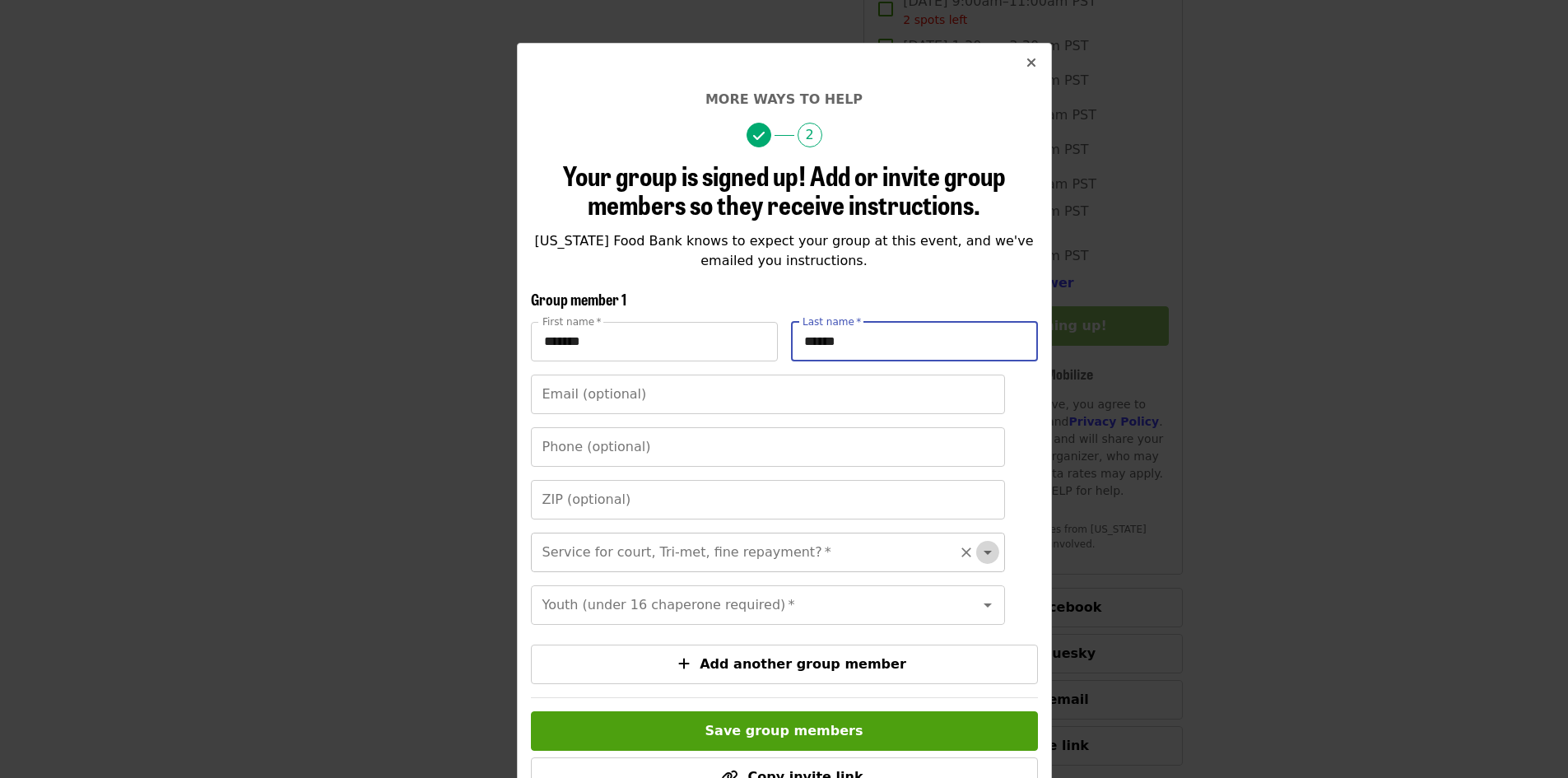
click at [978, 550] on icon "Open" at bounding box center [987, 552] width 20 height 20
type input "******"
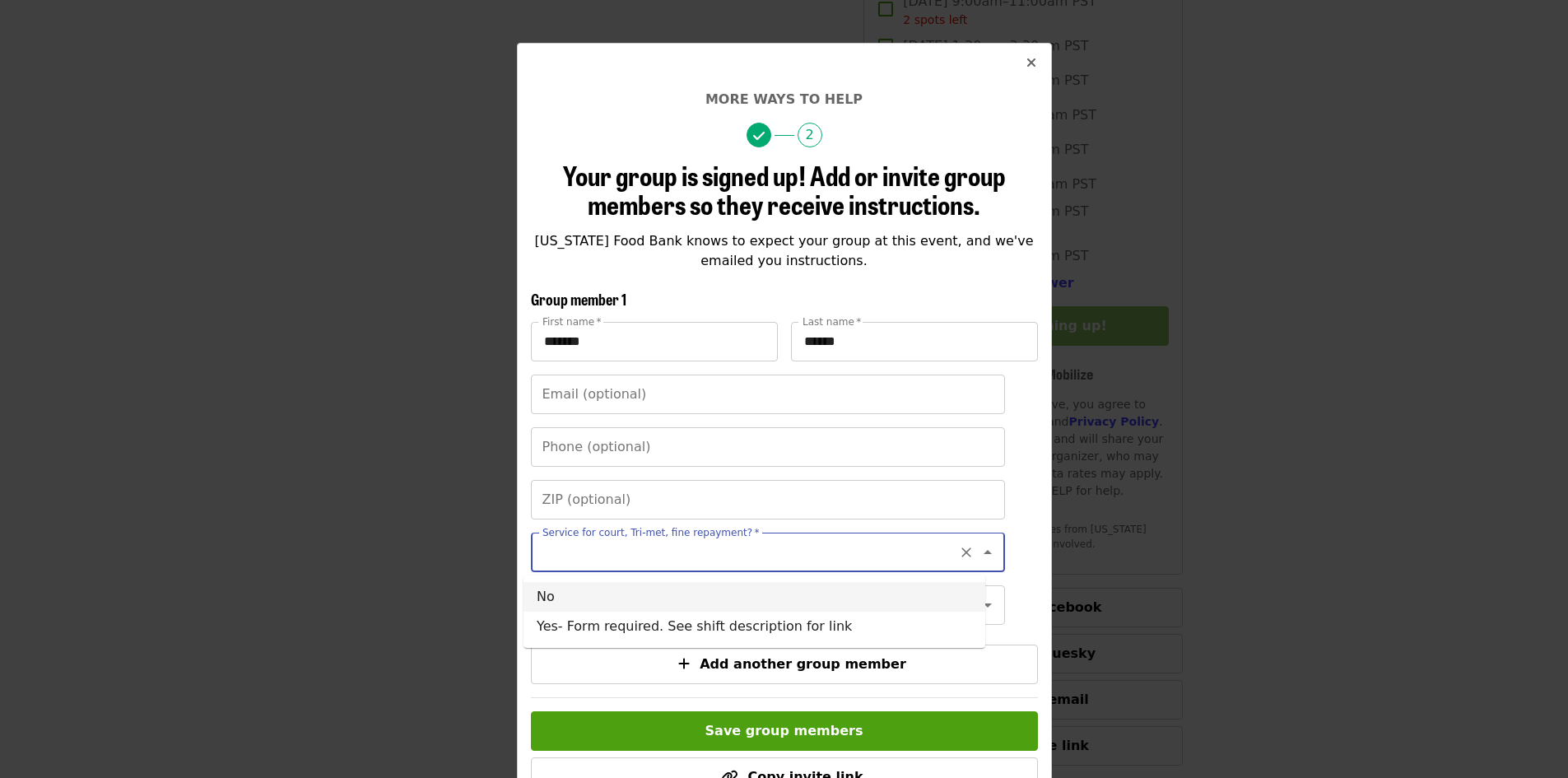
click at [600, 597] on li "No" at bounding box center [754, 597] width 462 height 30
type input "**"
click at [978, 615] on icon "Open" at bounding box center [987, 605] width 20 height 20
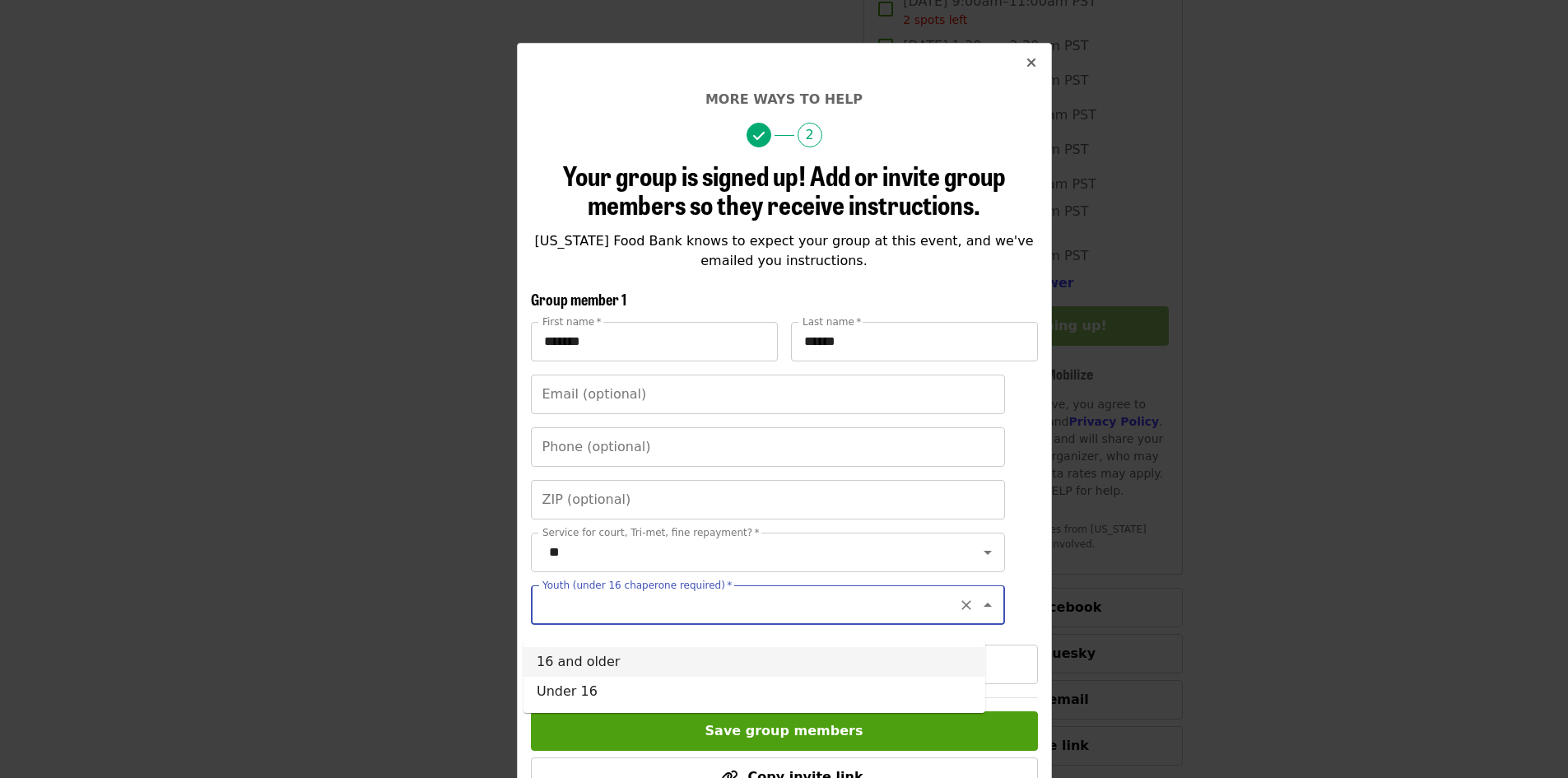
click at [749, 657] on li "16 and older" at bounding box center [754, 662] width 462 height 30
type input "**********"
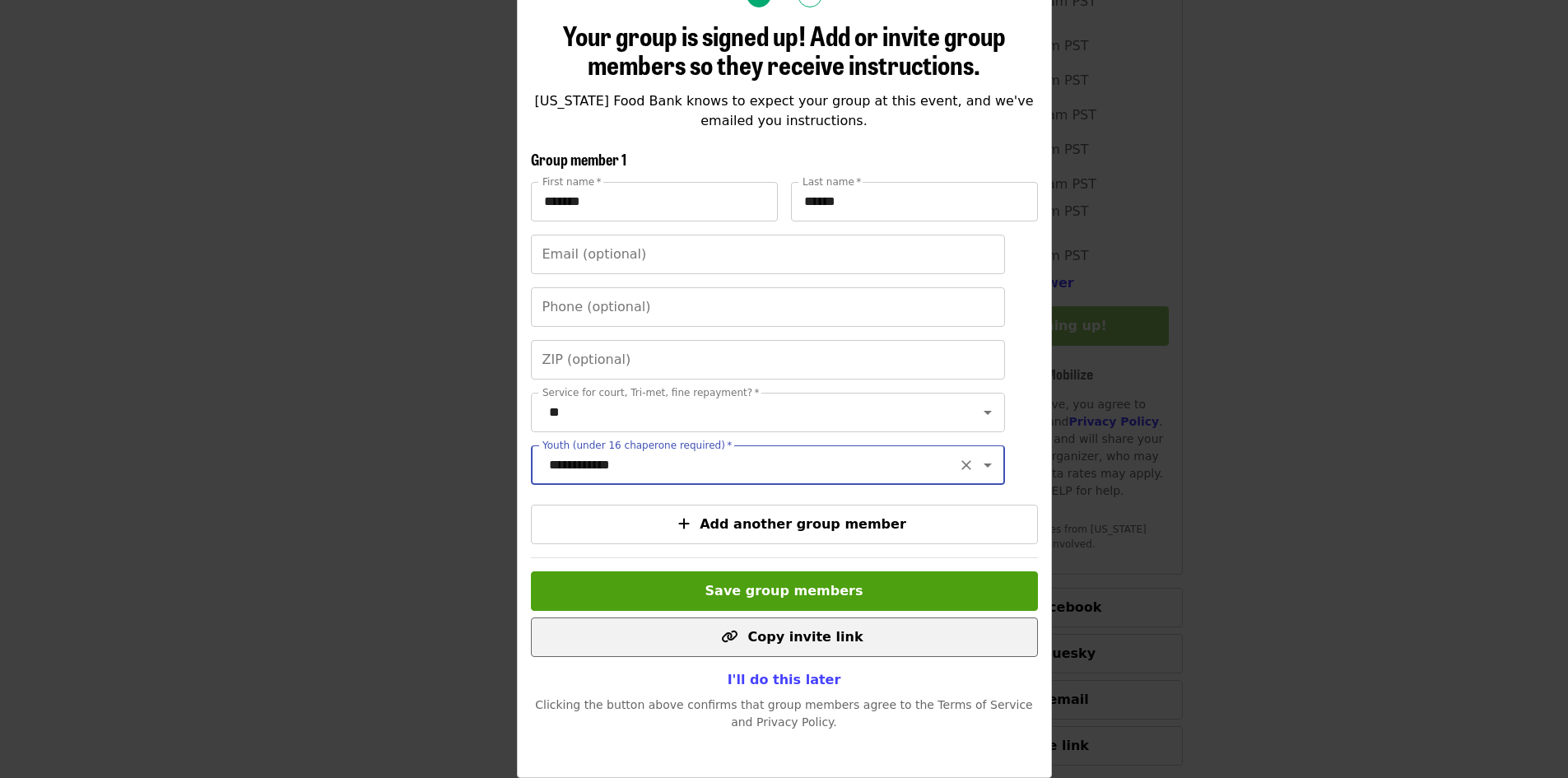
scroll to position [204, 0]
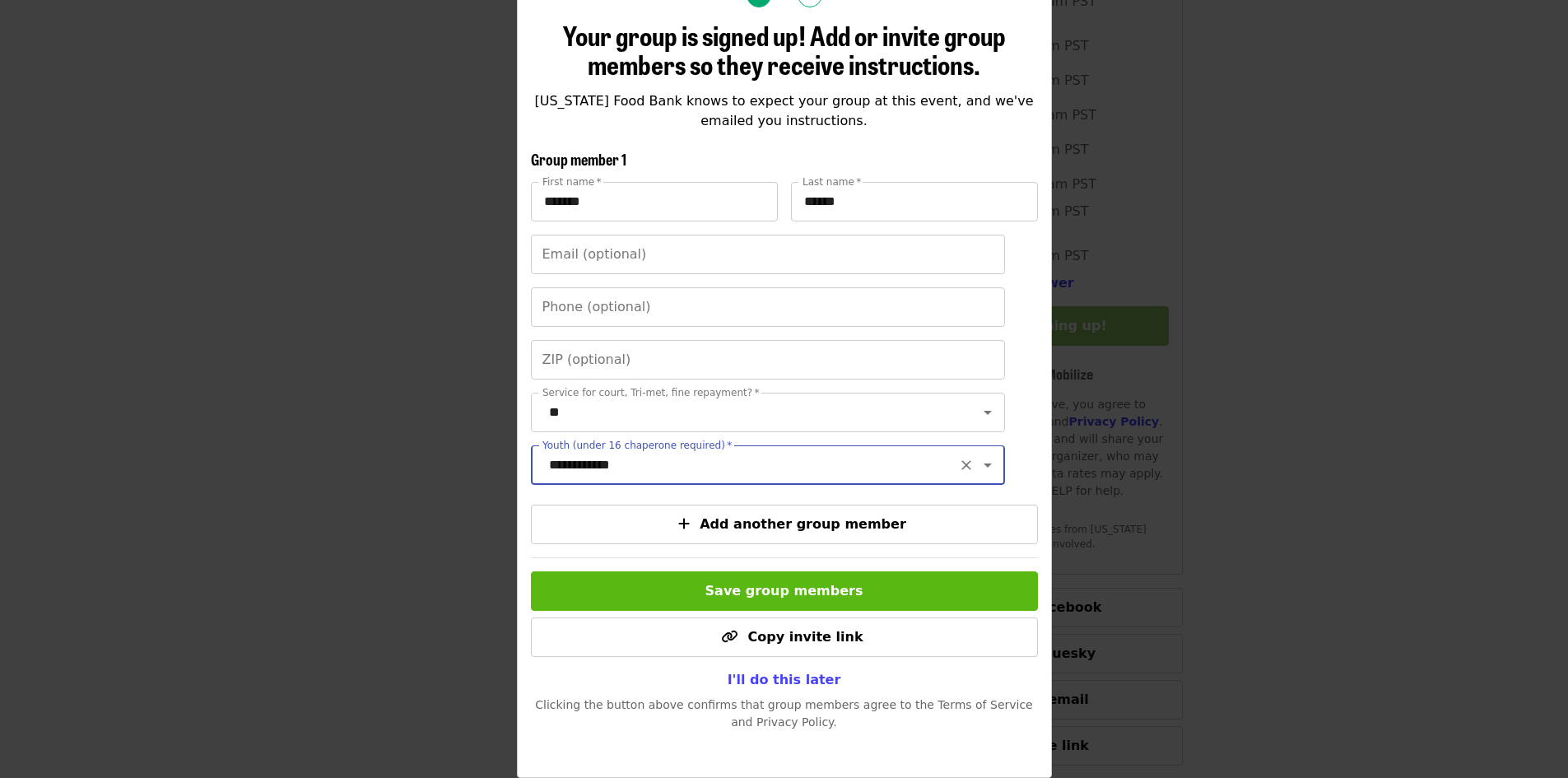
click at [839, 589] on span "Save group members" at bounding box center [785, 590] width 158 height 16
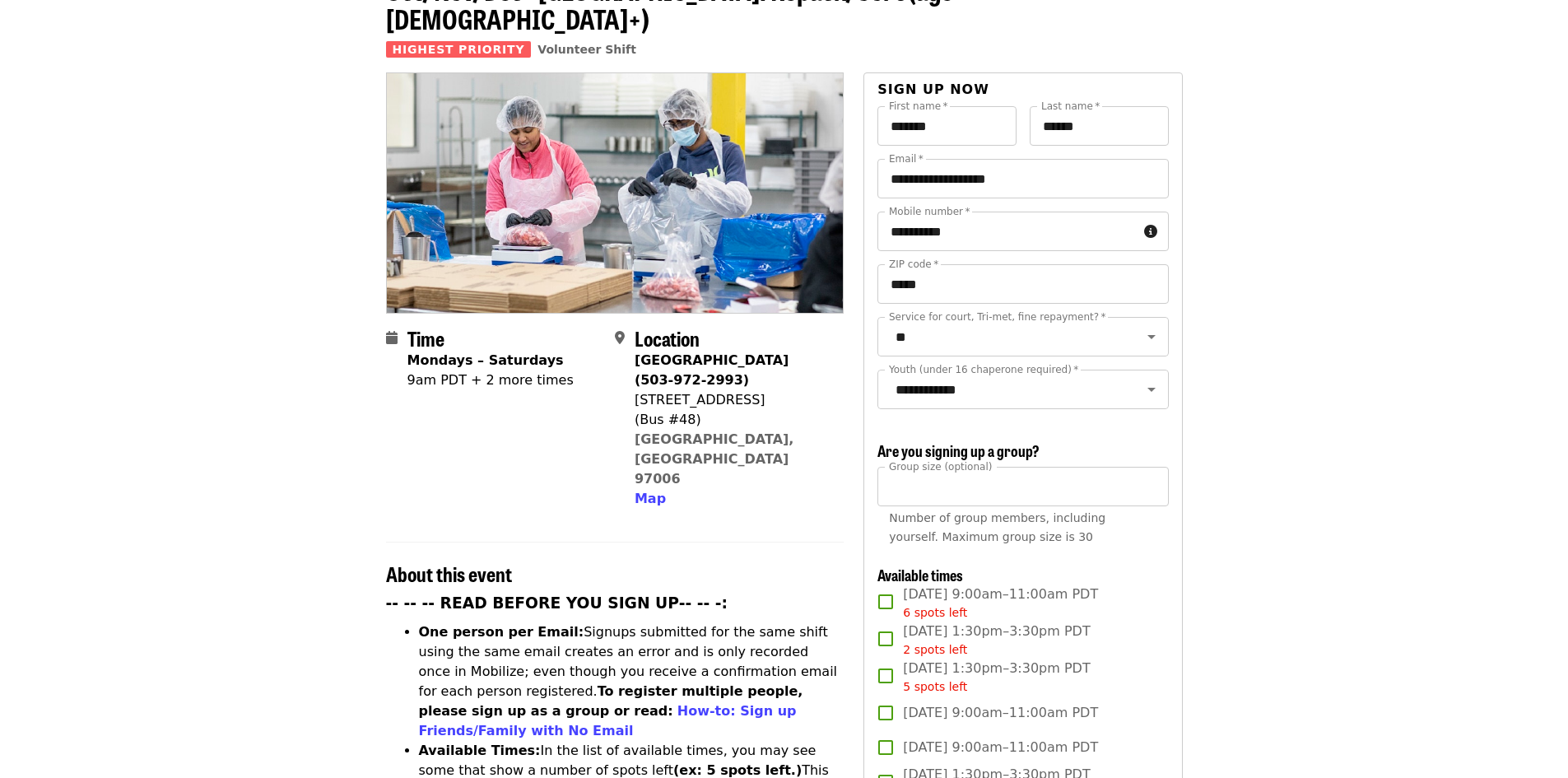
scroll to position [74, 0]
